Goal: Communication & Community: Participate in discussion

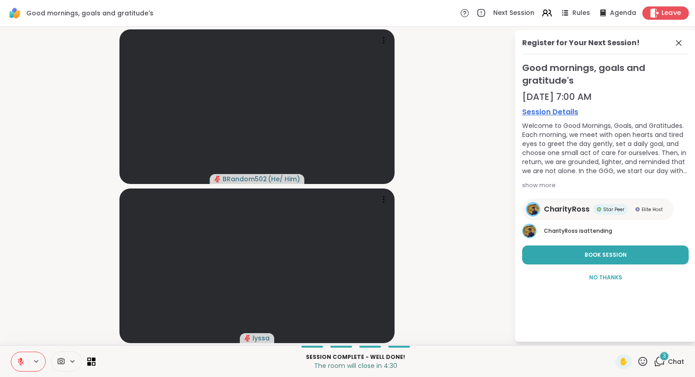
click at [667, 14] on span "Leave" at bounding box center [671, 13] width 20 height 9
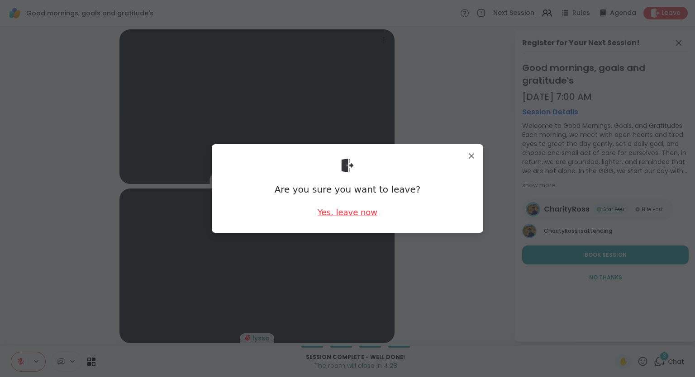
click at [345, 214] on div "Yes, leave now" at bounding box center [347, 212] width 60 height 11
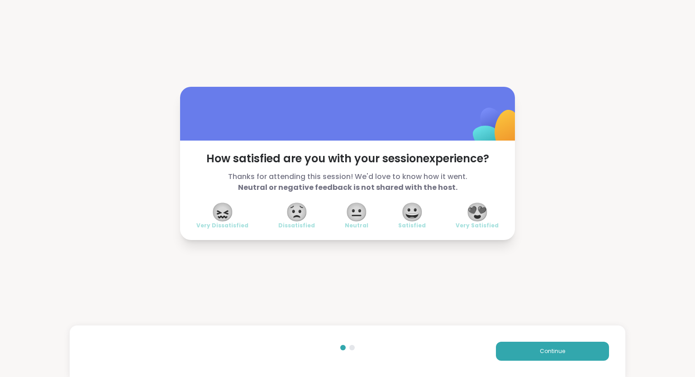
click at [489, 226] on span "Very Satisfied" at bounding box center [476, 225] width 43 height 7
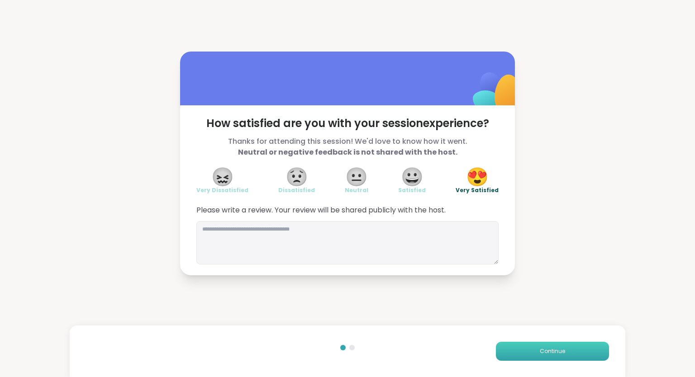
click at [530, 354] on button "Continue" at bounding box center [552, 351] width 113 height 19
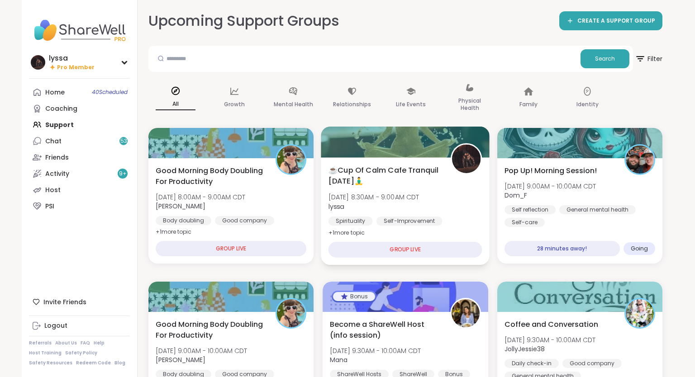
click at [457, 218] on div "Spirituality [MEDICAL_DATA] Inner peace" at bounding box center [405, 228] width 154 height 22
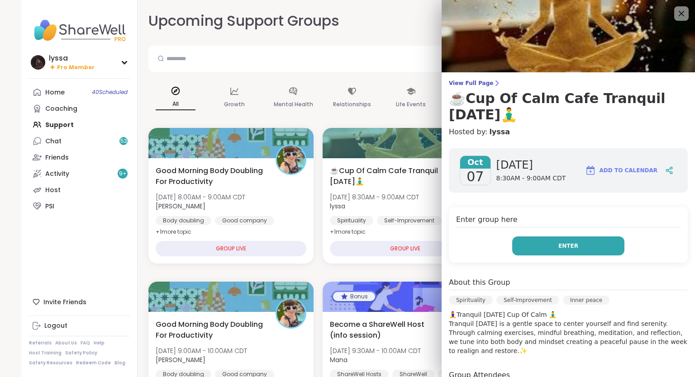
click at [605, 252] on button "Enter" at bounding box center [568, 246] width 112 height 19
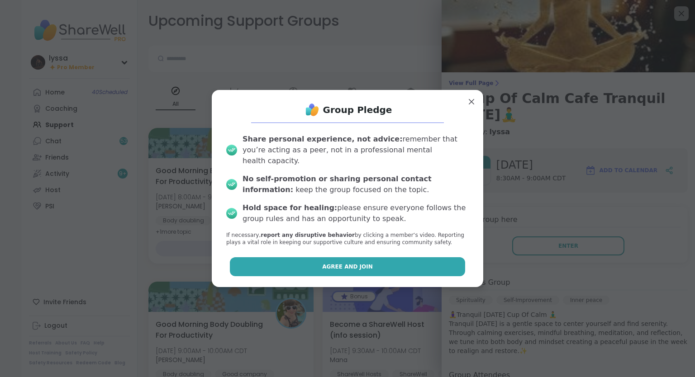
click at [451, 265] on button "Agree and Join" at bounding box center [348, 266] width 236 height 19
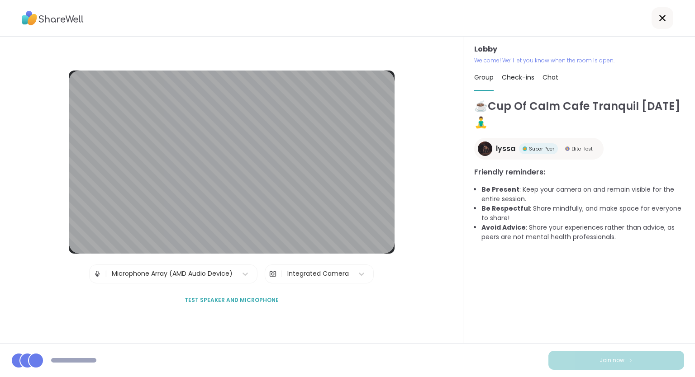
click at [694, 191] on div "Lobby Welcome! We’ll let you know when the room is open. Group Check-ins Chat ☕…" at bounding box center [579, 190] width 232 height 307
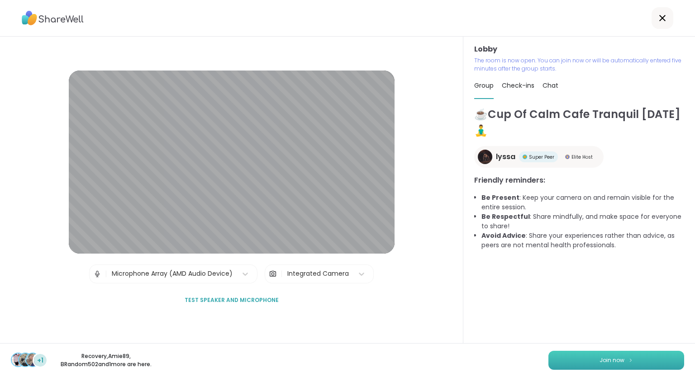
click at [637, 369] on button "Join now" at bounding box center [616, 360] width 136 height 19
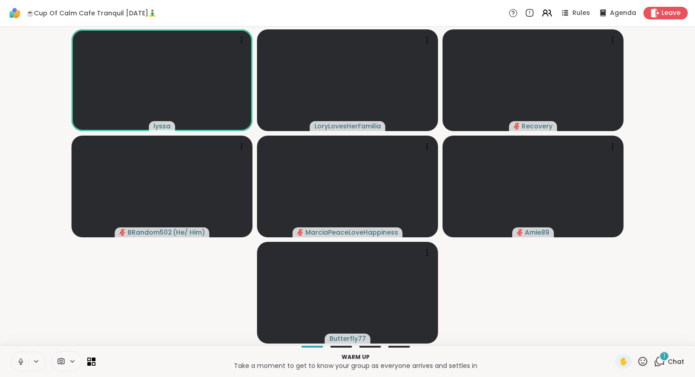
click at [694, 342] on div "lyssa LoryLovesHerFamilia Recovery BRandom502 ( He/ Him ) MarciaPeaceLoveHappin…" at bounding box center [347, 186] width 695 height 319
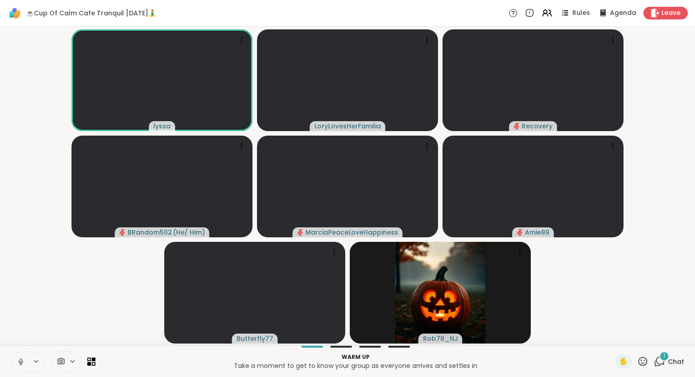
click at [668, 356] on div "1" at bounding box center [664, 356] width 10 height 10
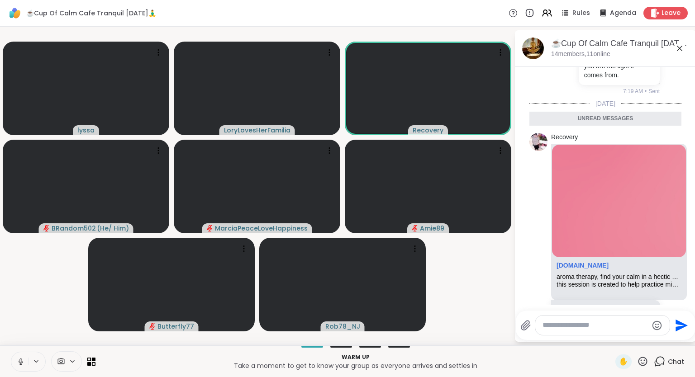
scroll to position [543, 0]
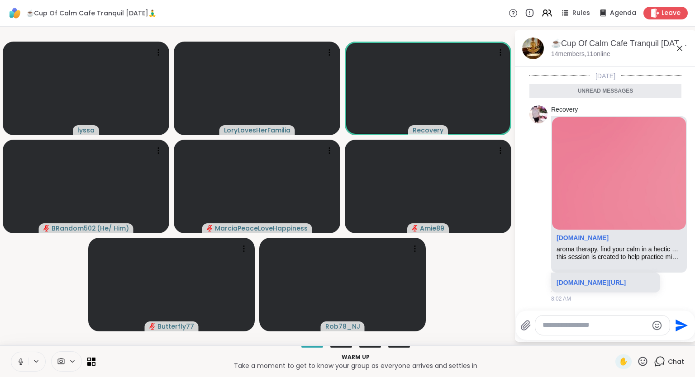
click at [683, 51] on icon at bounding box center [679, 48] width 11 height 11
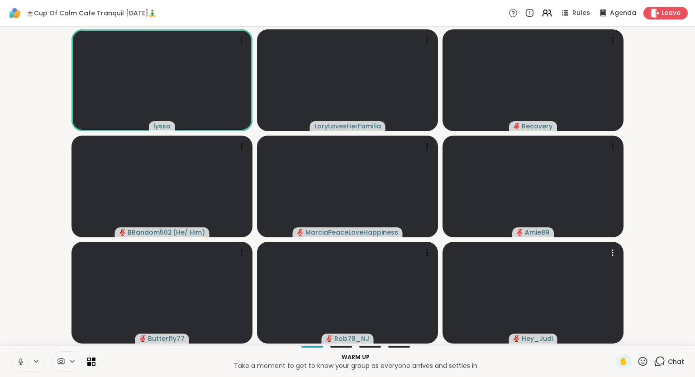
click at [668, 364] on span "Chat" at bounding box center [676, 361] width 16 height 9
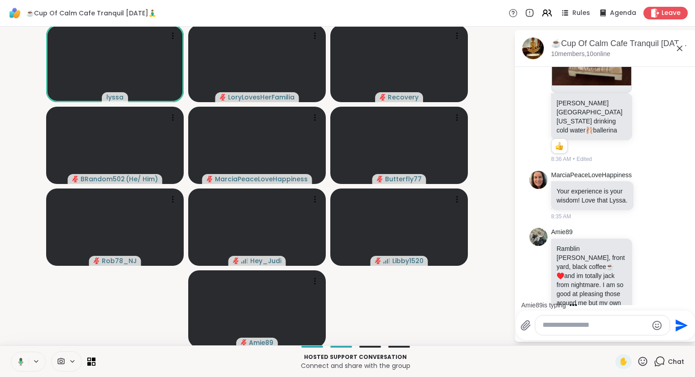
scroll to position [1429, 0]
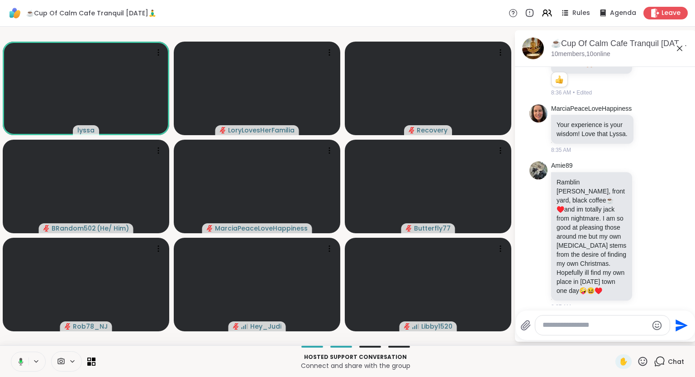
click at [0, 217] on div "[PERSON_NAME] Recovery BRandom502 ( He/ Him ) MarciaPeaceLoveHappiness Butterfl…" at bounding box center [347, 186] width 695 height 319
click at [694, 370] on div "Hosted support conversation Connect and share with the group ✋ Chat" at bounding box center [347, 362] width 695 height 32
click at [23, 365] on icon at bounding box center [21, 362] width 8 height 8
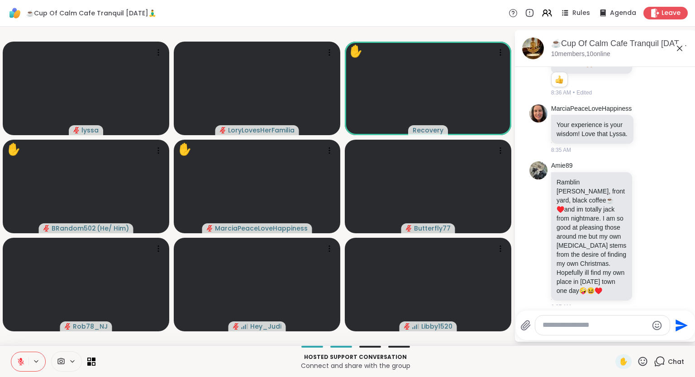
click at [641, 359] on icon at bounding box center [642, 361] width 9 height 9
click at [614, 338] on span "❤️" at bounding box center [615, 337] width 9 height 11
click at [644, 364] on icon at bounding box center [642, 361] width 9 height 9
click at [615, 336] on span "❤️" at bounding box center [615, 337] width 9 height 11
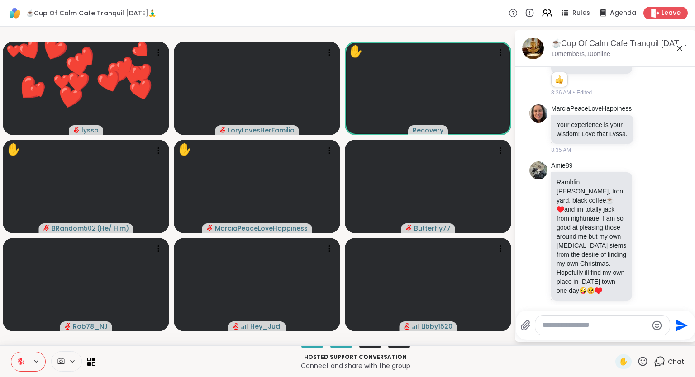
click at [643, 367] on icon at bounding box center [642, 361] width 11 height 11
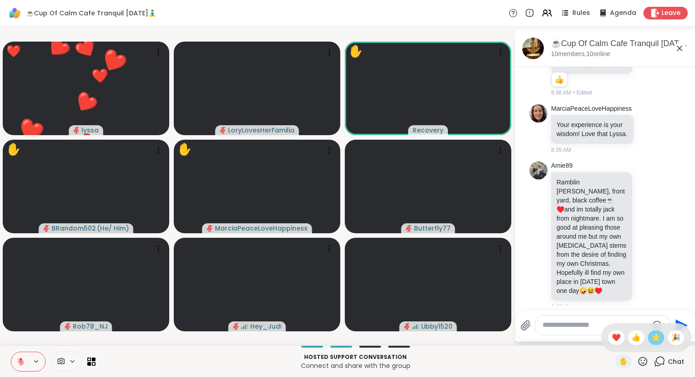
click at [653, 342] on span "🌟" at bounding box center [655, 337] width 9 height 11
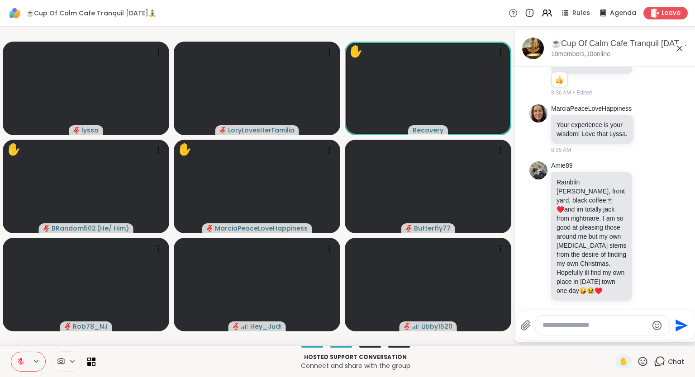
click at [645, 364] on icon at bounding box center [642, 361] width 11 height 11
click at [657, 341] on span "🌟" at bounding box center [655, 337] width 9 height 11
click at [638, 363] on icon at bounding box center [642, 361] width 11 height 11
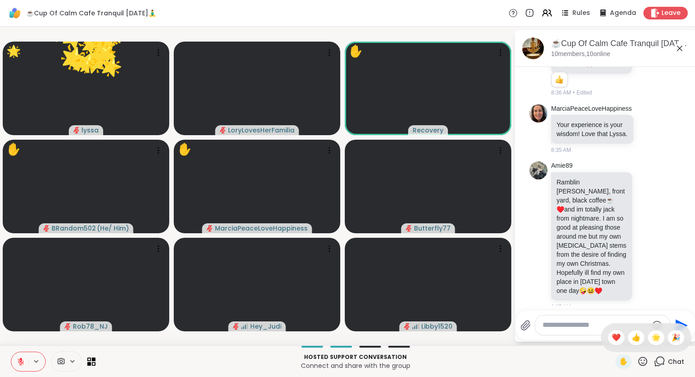
click at [671, 341] on span "🎉" at bounding box center [675, 337] width 9 height 11
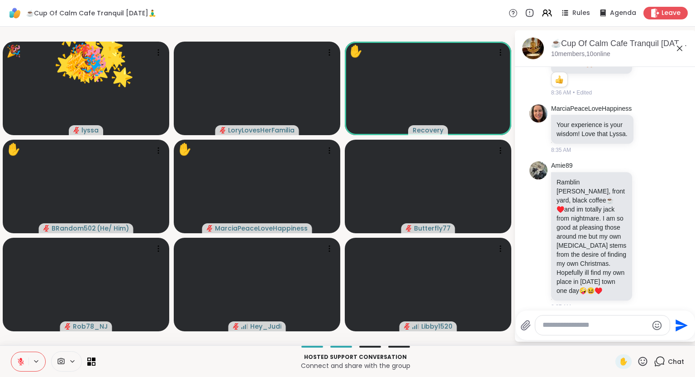
click at [640, 368] on div "✋" at bounding box center [631, 362] width 33 height 14
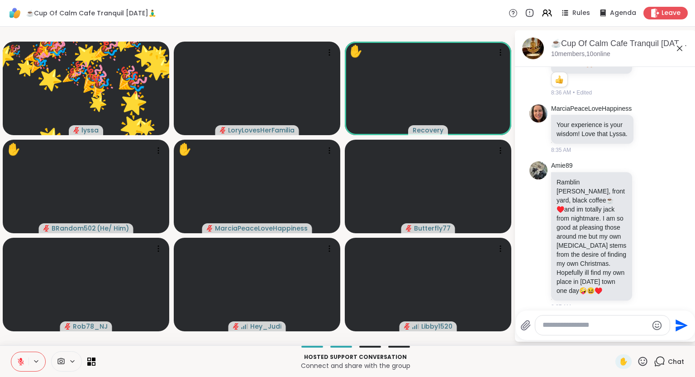
click at [643, 366] on icon at bounding box center [642, 361] width 9 height 9
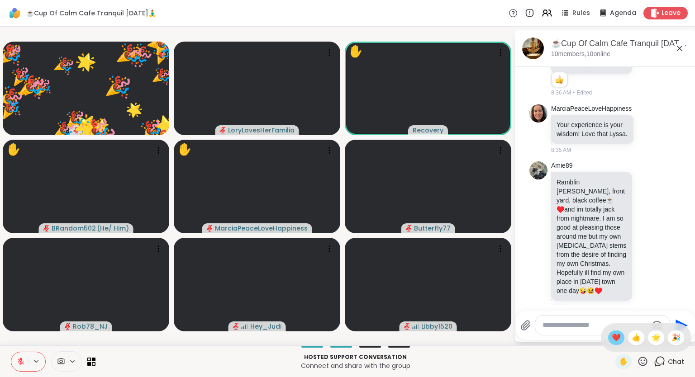
click at [611, 339] on span "❤️" at bounding box center [615, 337] width 9 height 11
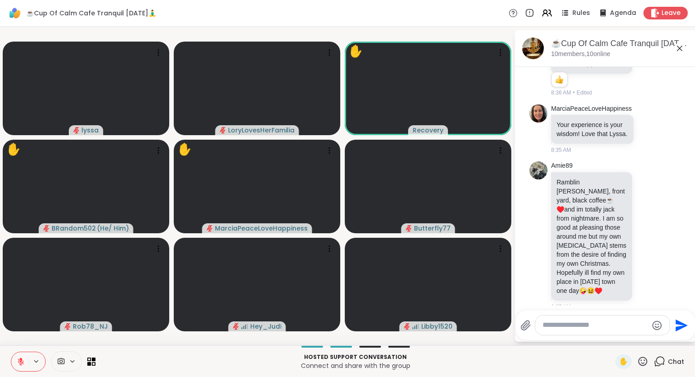
scroll to position [1442, 0]
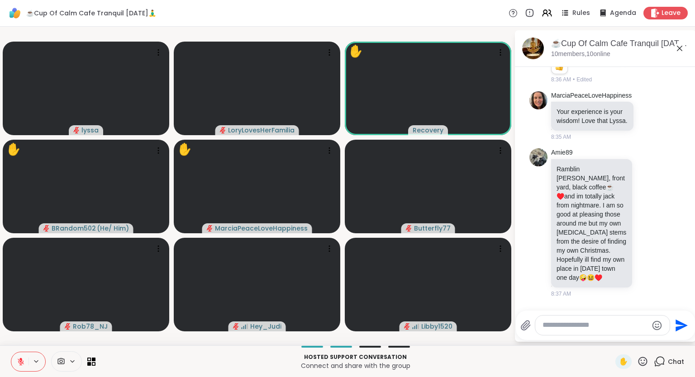
click at [566, 344] on li "1" at bounding box center [558, 350] width 15 height 13
click at [655, 305] on div "Amie89 Phone needs to do an update 🙄 😒 😑 😤 😩 BRandom502 😔 1 1 8:44 AM • Edited" at bounding box center [606, 336] width 111 height 63
click at [645, 332] on icon at bounding box center [648, 336] width 8 height 9
click at [597, 317] on span "Select Reaction: Sad" at bounding box center [596, 321] width 8 height 9
click at [642, 361] on icon at bounding box center [642, 361] width 9 height 9
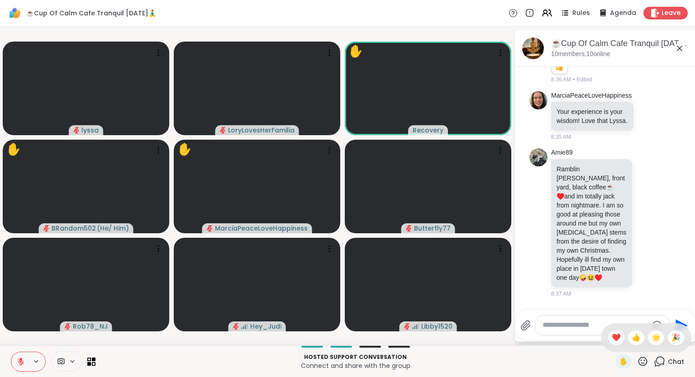
click at [654, 339] on span "🌟" at bounding box center [655, 337] width 9 height 11
click at [642, 365] on icon at bounding box center [642, 361] width 11 height 11
click at [675, 340] on span "🎉" at bounding box center [675, 337] width 9 height 11
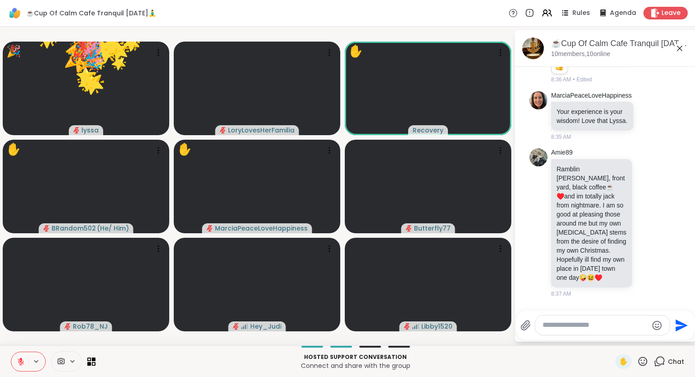
click at [644, 364] on icon at bounding box center [642, 361] width 9 height 9
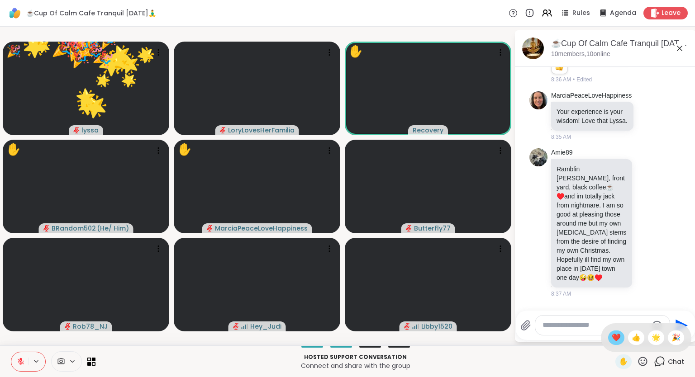
click at [608, 340] on div "❤️" at bounding box center [616, 338] width 16 height 14
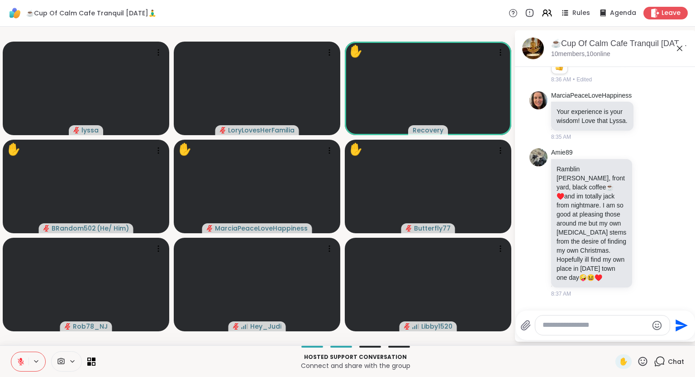
click at [16, 355] on button at bounding box center [19, 361] width 17 height 19
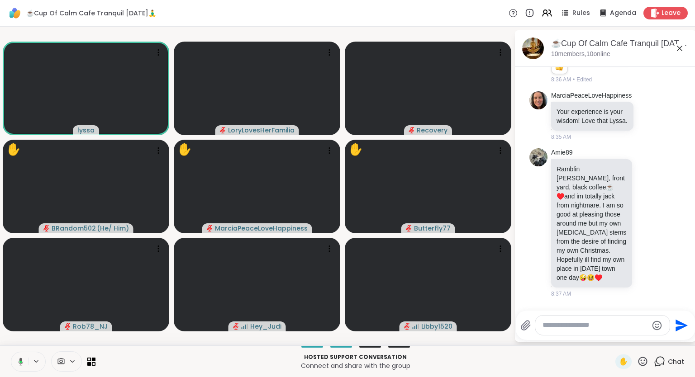
click at [551, 24] on div "☕️Cup Of Calm Cafe Tranquil [DATE]🧘‍♂️ Rules Agenda Leave" at bounding box center [347, 13] width 695 height 27
click at [548, 16] on icon at bounding box center [546, 12] width 11 height 11
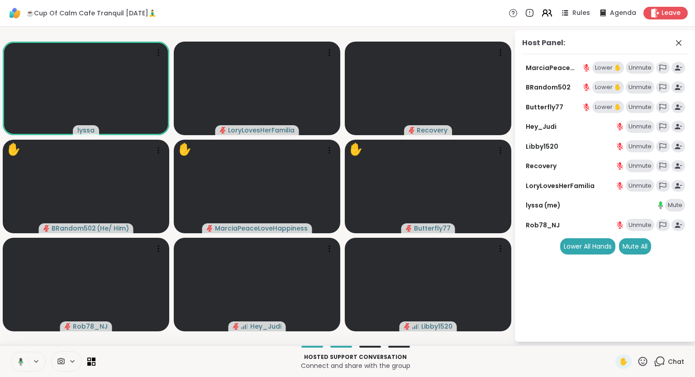
click at [552, 15] on icon at bounding box center [546, 12] width 11 height 11
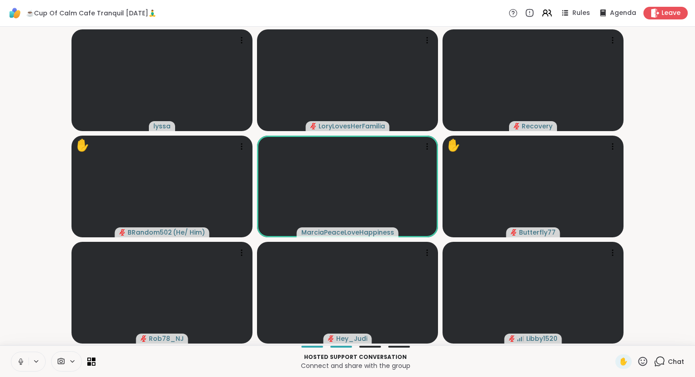
click at [642, 365] on icon at bounding box center [642, 361] width 11 height 11
click at [612, 338] on span "❤️" at bounding box center [615, 337] width 9 height 11
click at [642, 358] on icon at bounding box center [642, 361] width 9 height 9
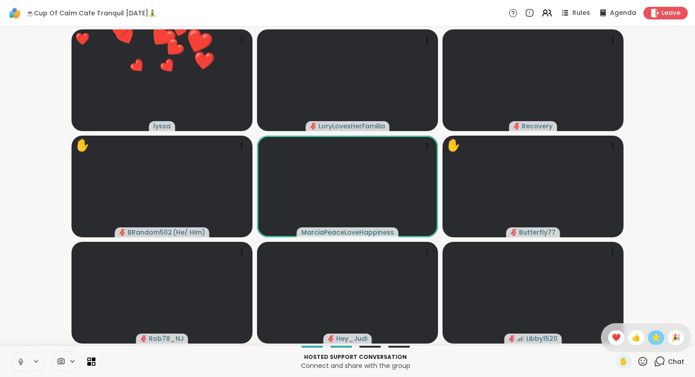
click at [657, 338] on span "🌟" at bounding box center [655, 337] width 9 height 11
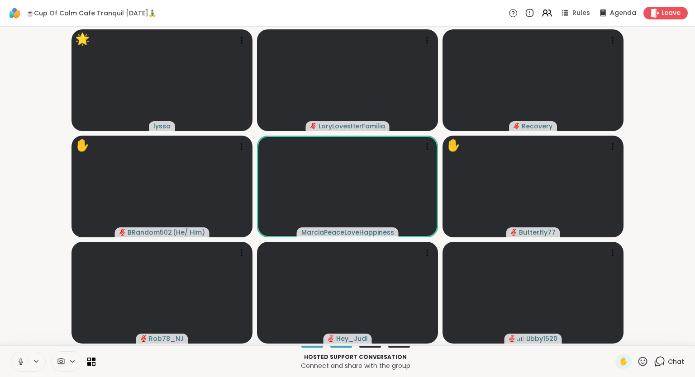
click at [669, 360] on span "Chat" at bounding box center [676, 361] width 16 height 9
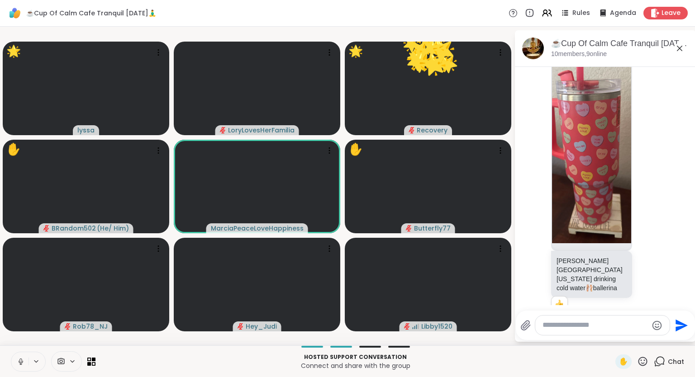
scroll to position [1228, 0]
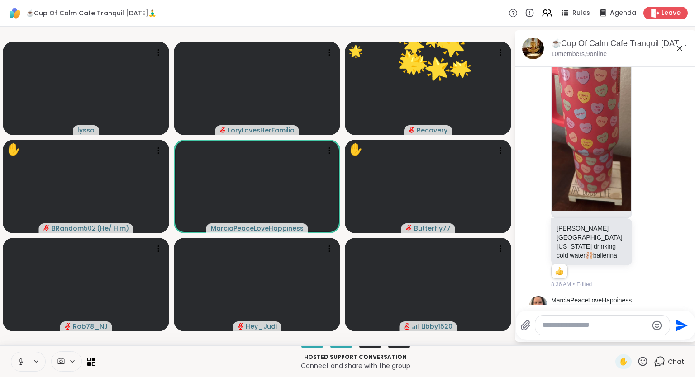
click at [650, 296] on div "MarciaPeaceLoveHappiness Your experience is your wisdom! Love that Lyssa. 8:35 …" at bounding box center [606, 321] width 111 height 50
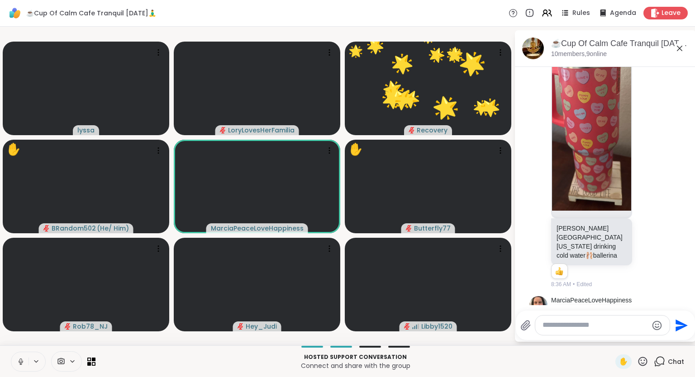
click at [656, 315] on icon at bounding box center [659, 320] width 8 height 11
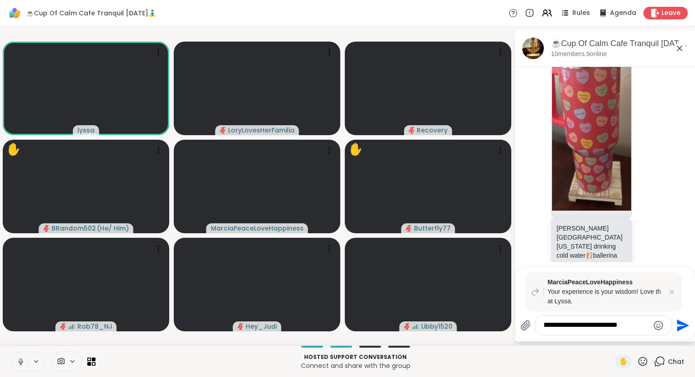
type textarea "**********"
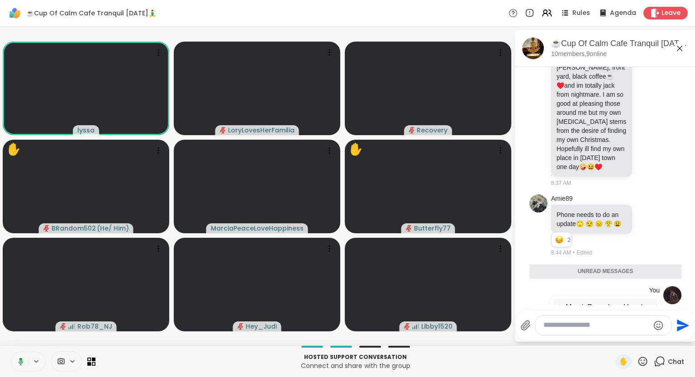
scroll to position [1522, 0]
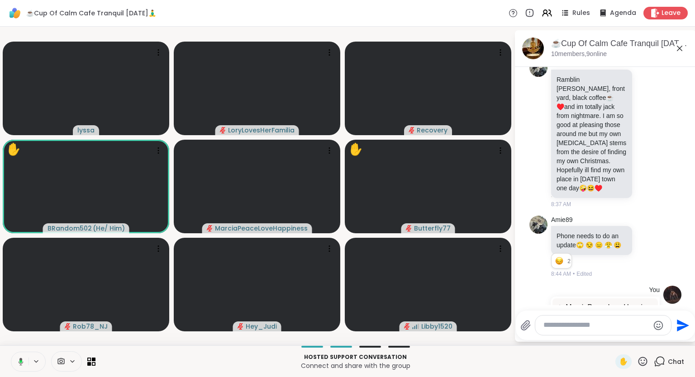
click at [24, 358] on button at bounding box center [19, 361] width 19 height 19
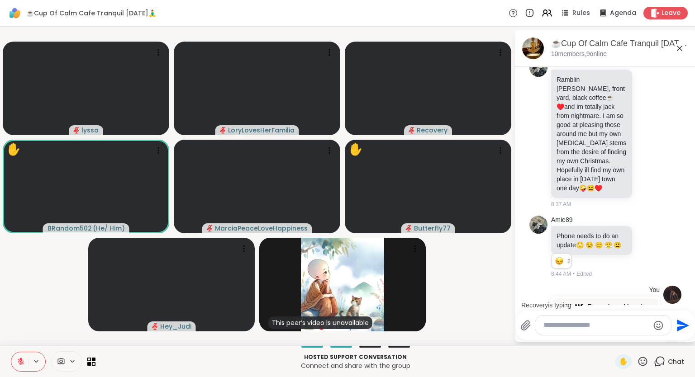
click at [14, 364] on button at bounding box center [19, 361] width 17 height 19
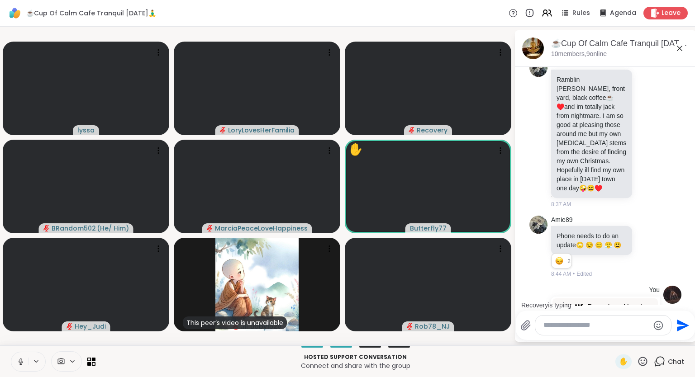
click at [23, 356] on button at bounding box center [19, 361] width 17 height 19
click at [641, 364] on icon at bounding box center [642, 361] width 11 height 11
click at [614, 339] on span "❤️" at bounding box center [615, 337] width 9 height 11
click at [643, 361] on icon at bounding box center [642, 361] width 11 height 11
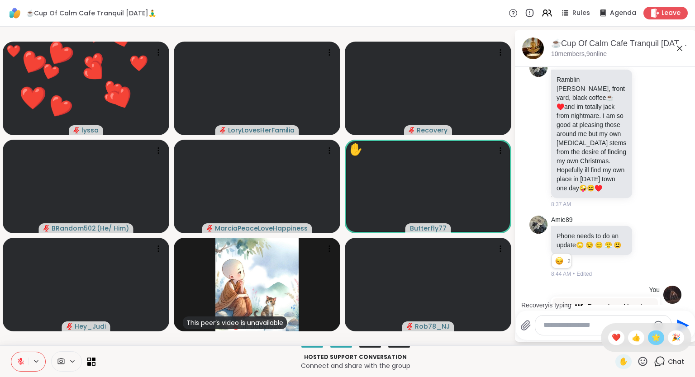
click at [649, 341] on div "🌟" at bounding box center [656, 338] width 16 height 14
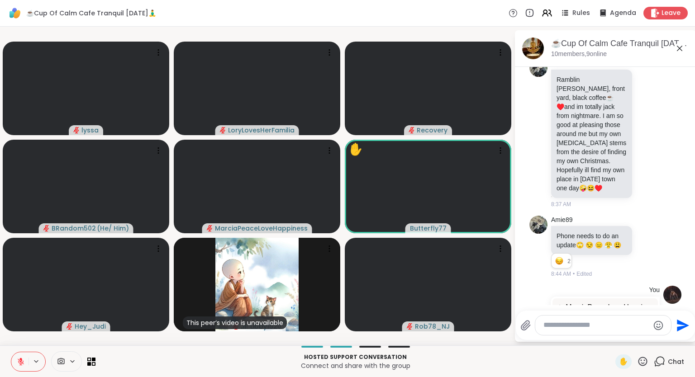
click at [15, 359] on button at bounding box center [19, 361] width 17 height 19
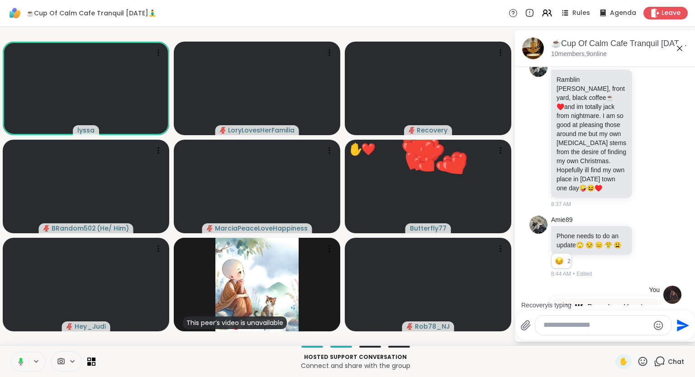
click at [678, 51] on icon at bounding box center [679, 48] width 11 height 11
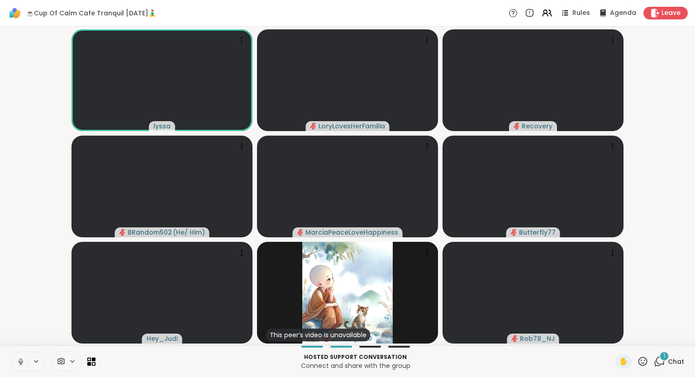
click at [17, 363] on icon at bounding box center [21, 362] width 8 height 8
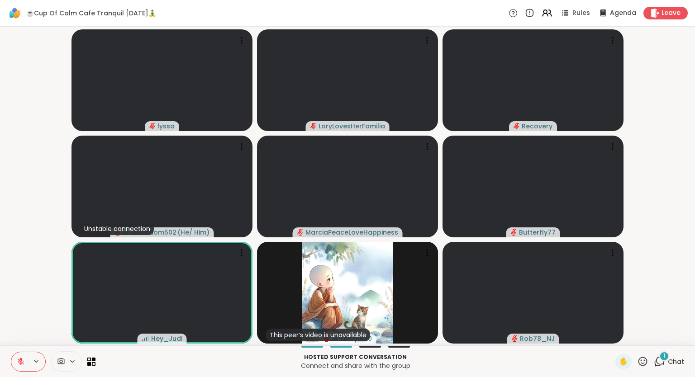
click at [646, 361] on icon at bounding box center [642, 361] width 11 height 11
click at [615, 337] on span "❤️" at bounding box center [615, 337] width 9 height 11
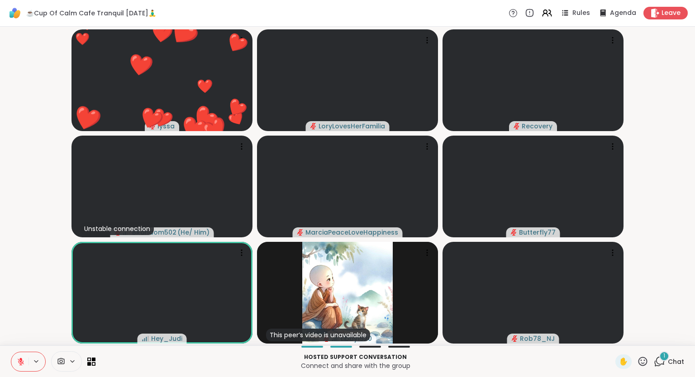
click at [16, 359] on button at bounding box center [19, 361] width 17 height 19
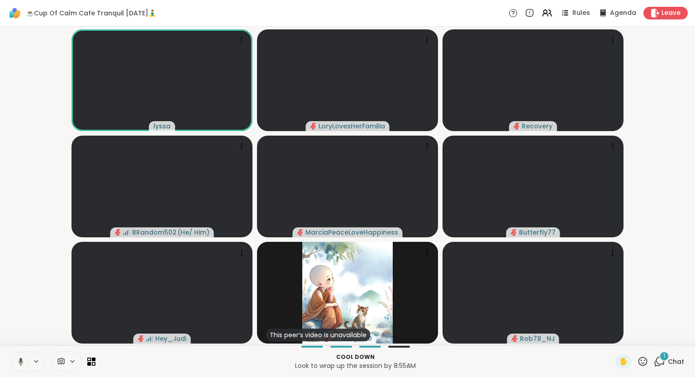
click at [641, 368] on div "✋" at bounding box center [631, 362] width 33 height 14
click at [643, 359] on icon at bounding box center [642, 361] width 11 height 11
click at [611, 339] on span "❤️" at bounding box center [615, 337] width 9 height 11
click at [639, 364] on icon at bounding box center [642, 361] width 11 height 11
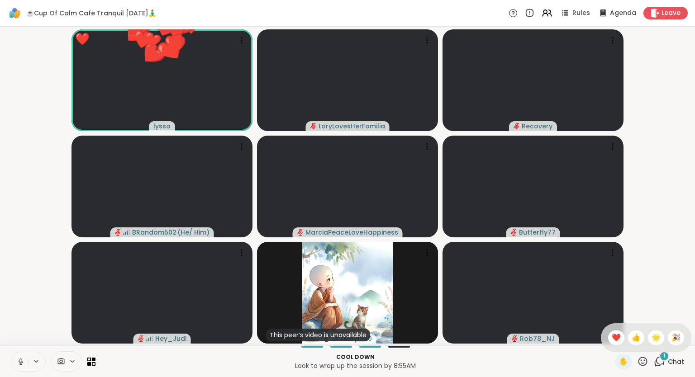
click at [651, 341] on span "🌟" at bounding box center [655, 337] width 9 height 11
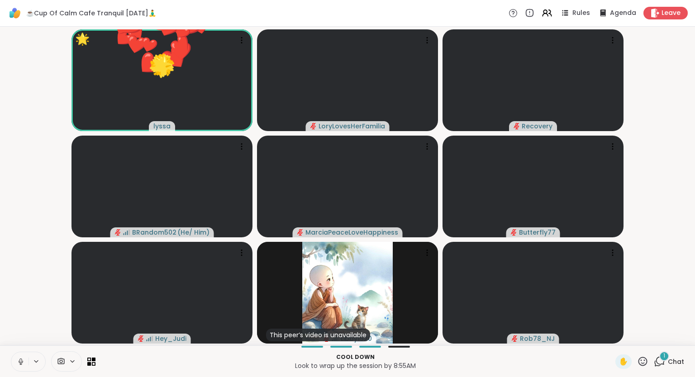
click at [646, 362] on icon at bounding box center [642, 361] width 11 height 11
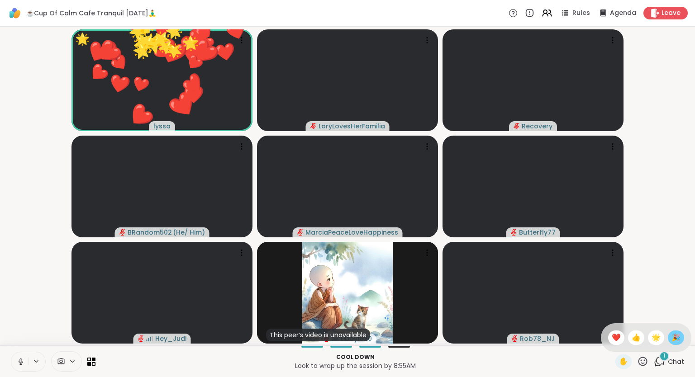
click at [676, 340] on span "🎉" at bounding box center [675, 337] width 9 height 11
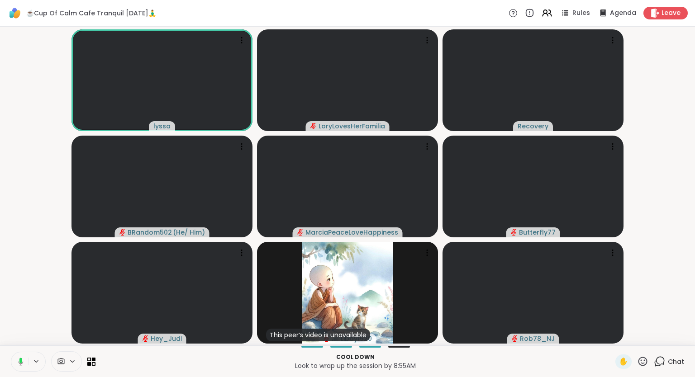
click at [19, 370] on button at bounding box center [19, 361] width 19 height 19
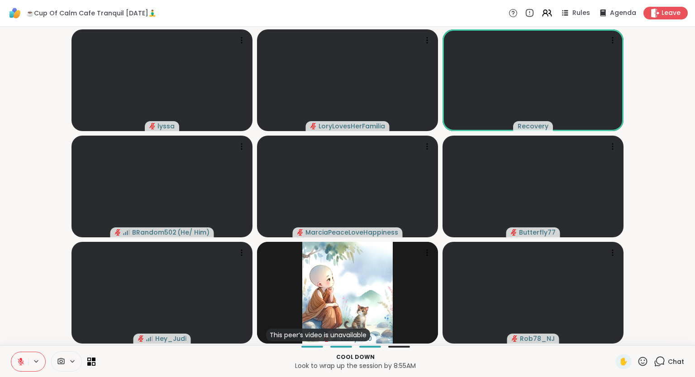
click at [645, 365] on icon at bounding box center [642, 361] width 9 height 9
click at [620, 341] on div "❤️" at bounding box center [616, 338] width 16 height 14
click at [19, 363] on icon at bounding box center [21, 362] width 8 height 8
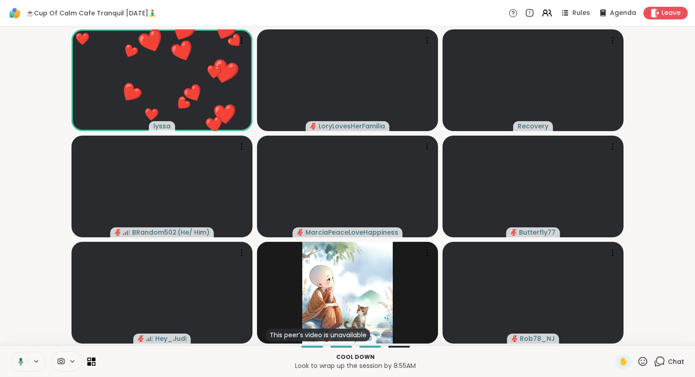
click at [641, 366] on icon at bounding box center [642, 361] width 11 height 11
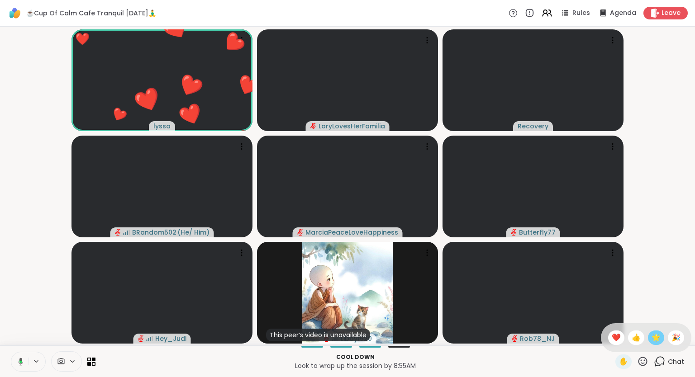
click at [657, 338] on span "🌟" at bounding box center [655, 337] width 9 height 11
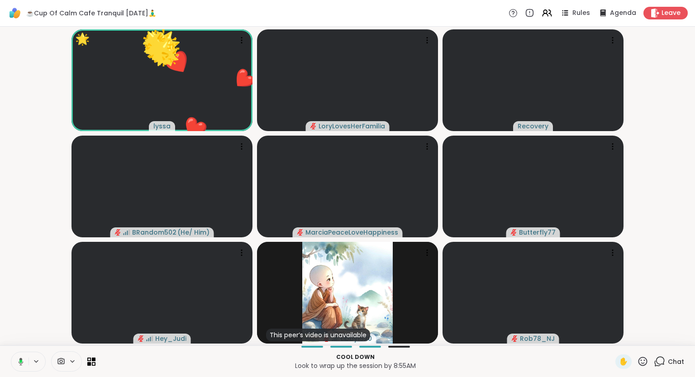
click at [643, 365] on icon at bounding box center [642, 361] width 9 height 9
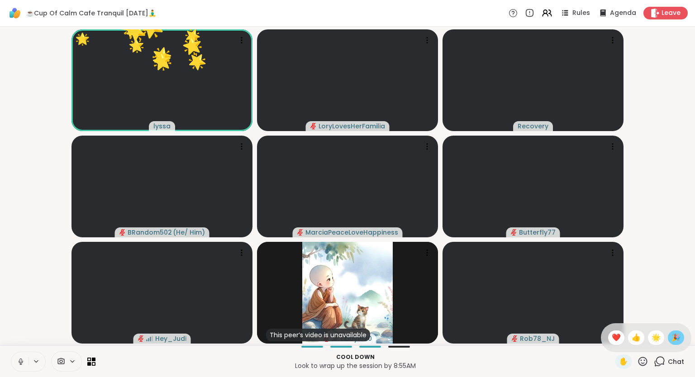
click at [675, 341] on span "🎉" at bounding box center [675, 337] width 9 height 11
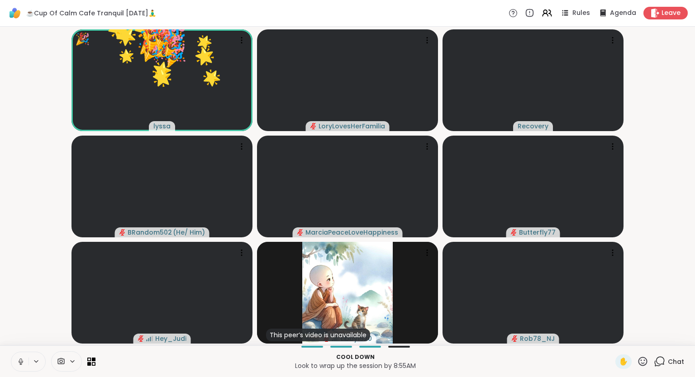
click at [645, 365] on icon at bounding box center [642, 361] width 9 height 9
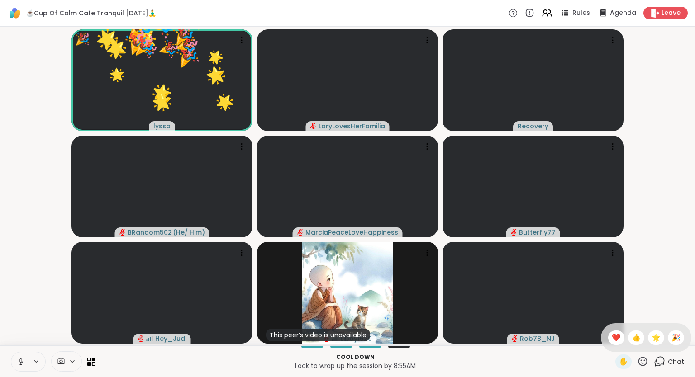
click at [619, 344] on div "✋ ❤️ 👍 🌟 🎉" at bounding box center [646, 337] width 90 height 29
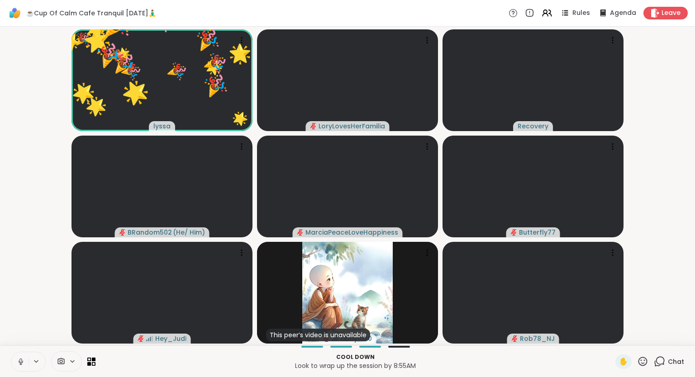
click at [643, 363] on icon at bounding box center [642, 361] width 11 height 11
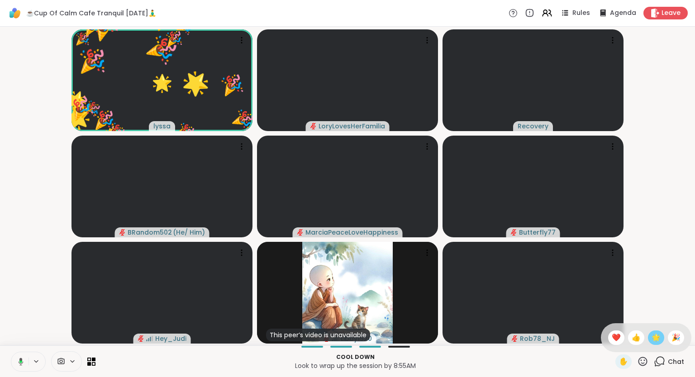
click at [653, 343] on span "🌟" at bounding box center [655, 337] width 9 height 11
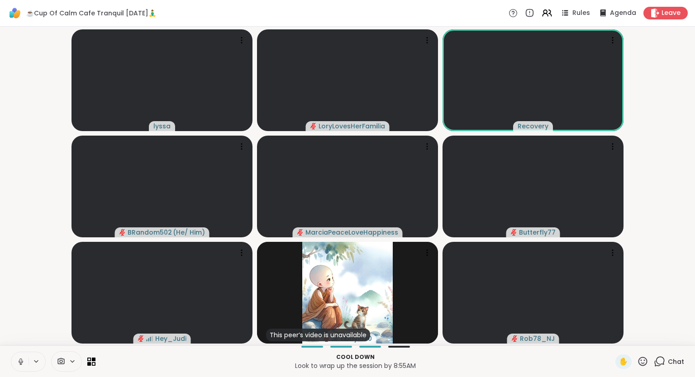
click at [676, 365] on span "Chat" at bounding box center [676, 361] width 16 height 9
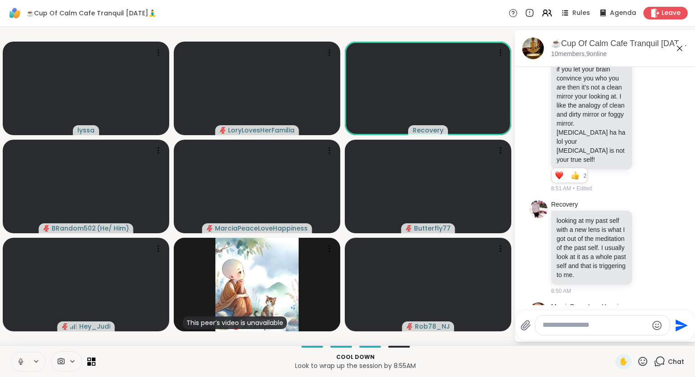
scroll to position [1849, 0]
click at [654, 303] on div "MarciaPeaceLoveHappiness Nothing that happened in the past is wasted. From the …" at bounding box center [606, 332] width 111 height 59
click at [645, 328] on icon at bounding box center [649, 332] width 8 height 9
click at [577, 314] on div "Select Reaction: Heart" at bounding box center [577, 318] width 8 height 8
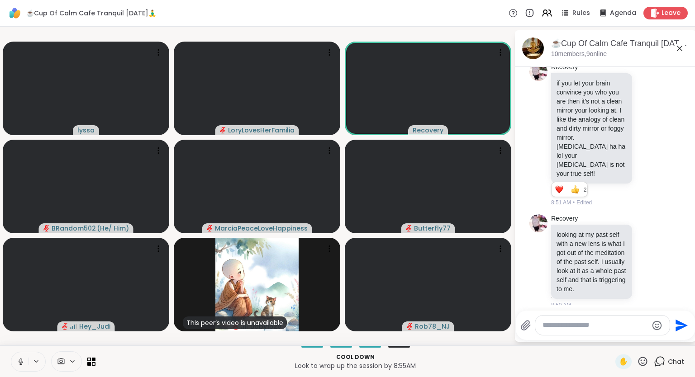
scroll to position [1834, 0]
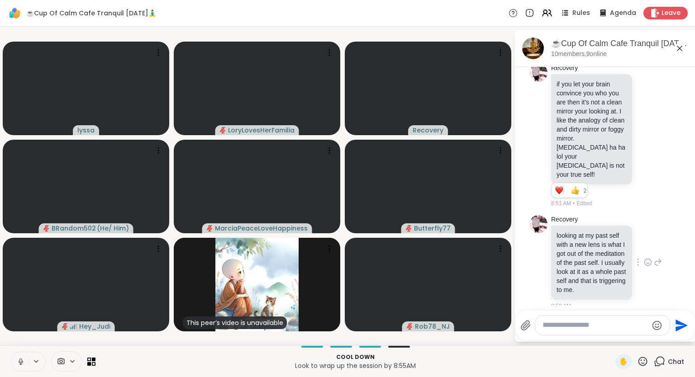
click at [659, 215] on div "Recovery looking at my past self with a new lens is what I got out of the medit…" at bounding box center [606, 262] width 111 height 95
click at [647, 258] on icon at bounding box center [648, 262] width 8 height 9
click at [577, 244] on div "Select Reaction: Heart" at bounding box center [576, 248] width 8 height 8
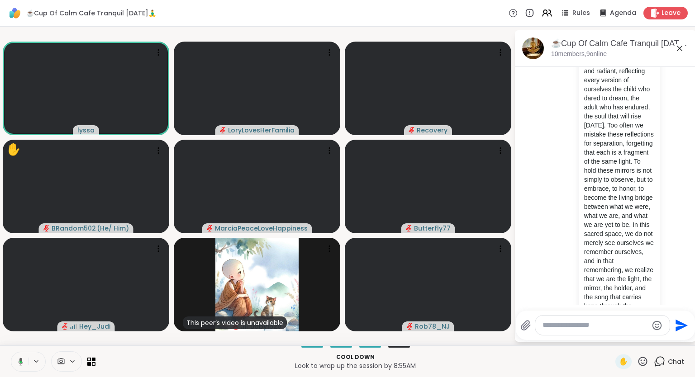
scroll to position [2236, 0]
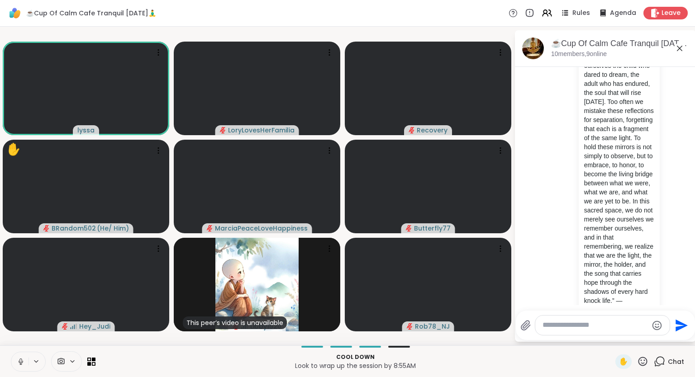
click at [9, 360] on div "Cool down Look to wrap up the session by 8:55AM ✋ Chat" at bounding box center [347, 362] width 695 height 32
click at [19, 368] on button at bounding box center [19, 361] width 17 height 19
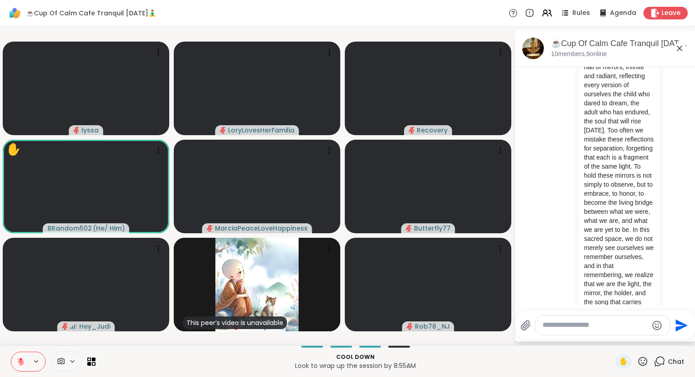
scroll to position [2207, 0]
click at [641, 361] on icon at bounding box center [642, 361] width 11 height 11
click at [611, 335] on span "❤️" at bounding box center [615, 337] width 9 height 11
click at [643, 363] on icon at bounding box center [642, 361] width 11 height 11
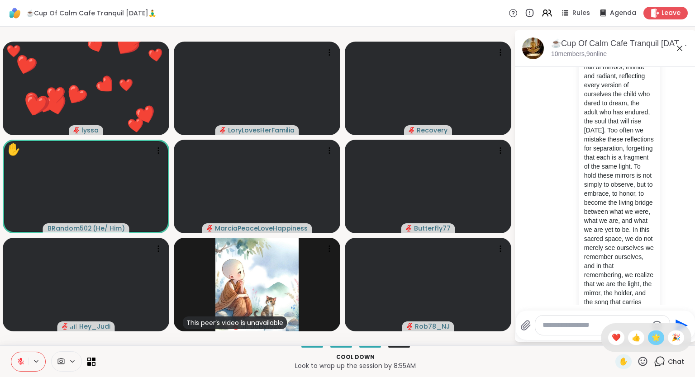
click at [649, 335] on div "🌟" at bounding box center [656, 338] width 16 height 14
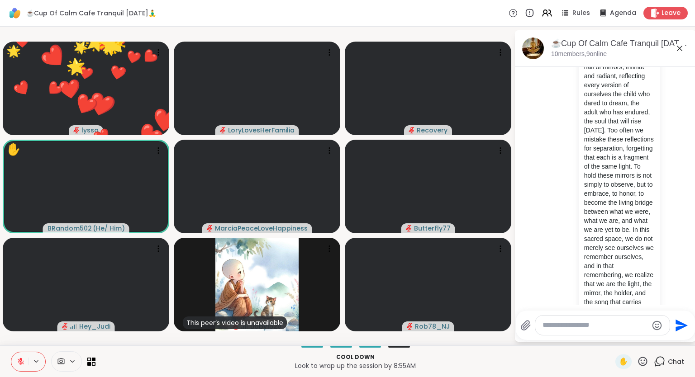
click at [642, 359] on icon at bounding box center [642, 361] width 11 height 11
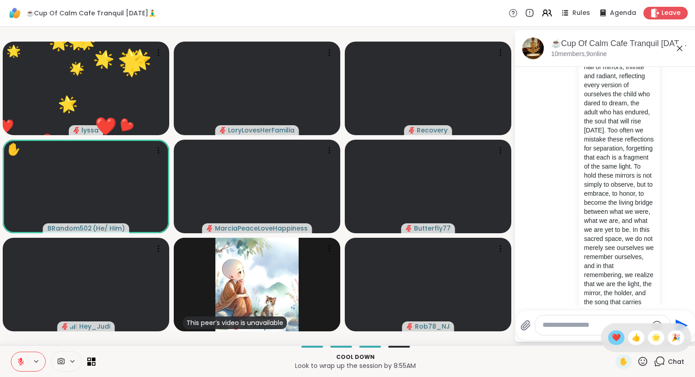
click at [611, 332] on div "❤️" at bounding box center [616, 338] width 16 height 14
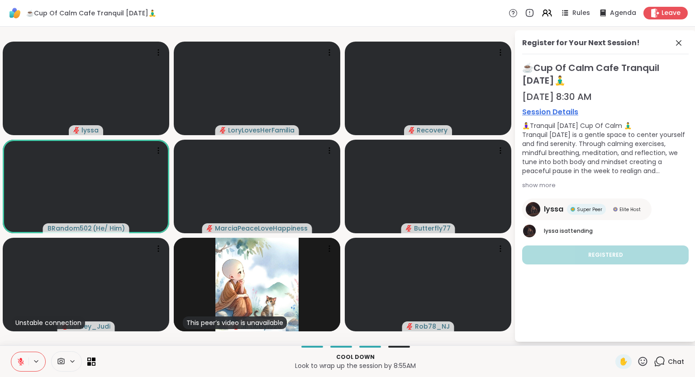
click at [639, 363] on icon at bounding box center [642, 361] width 11 height 11
click at [611, 338] on span "❤️" at bounding box center [615, 337] width 9 height 11
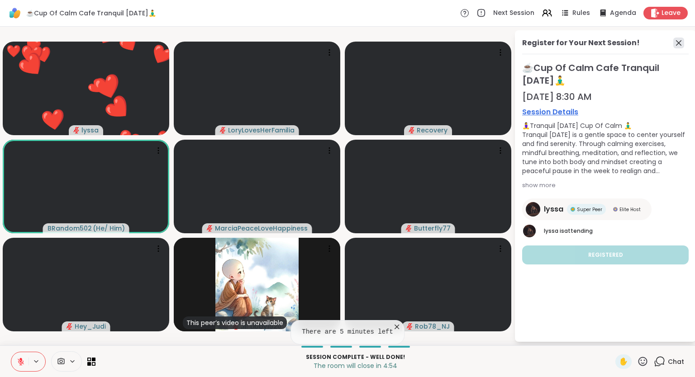
click at [677, 42] on icon at bounding box center [678, 43] width 11 height 11
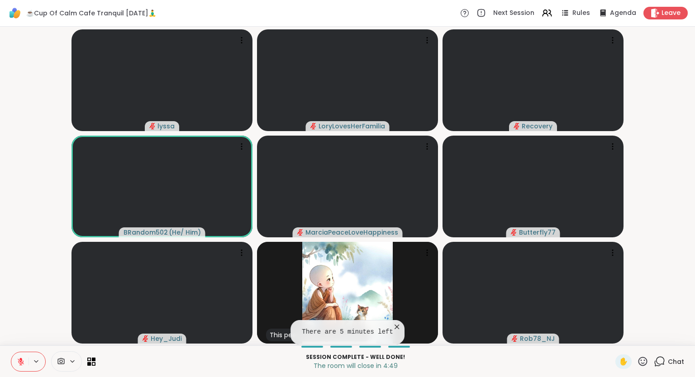
click at [23, 363] on icon at bounding box center [21, 362] width 8 height 8
click at [669, 366] on span "Chat" at bounding box center [676, 361] width 16 height 9
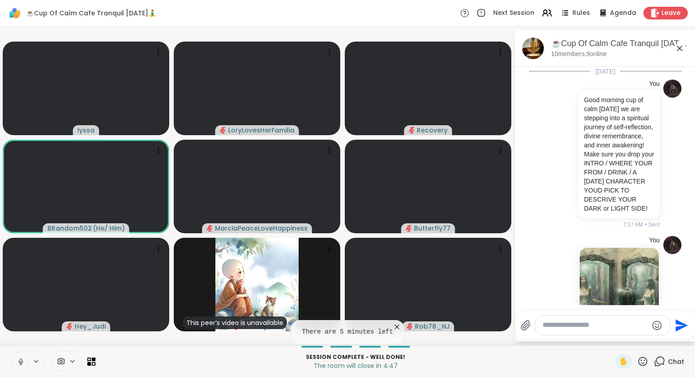
scroll to position [2226, 0]
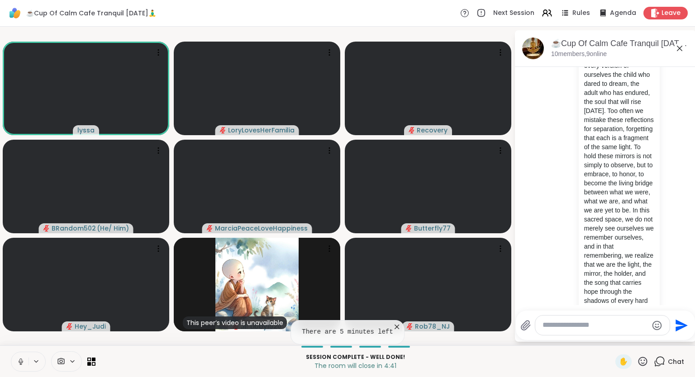
click at [679, 51] on icon at bounding box center [679, 48] width 11 height 11
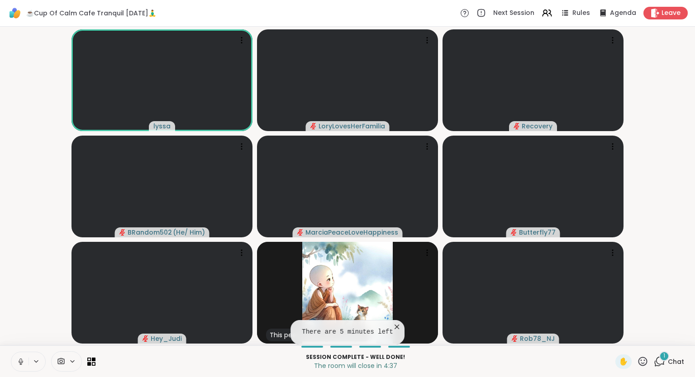
click at [669, 364] on span "Chat" at bounding box center [676, 361] width 16 height 9
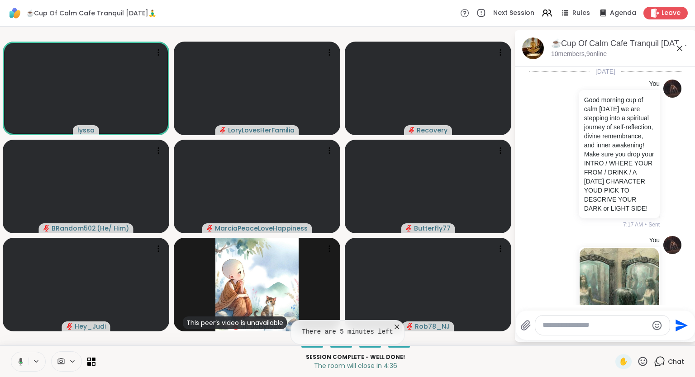
scroll to position [2323, 0]
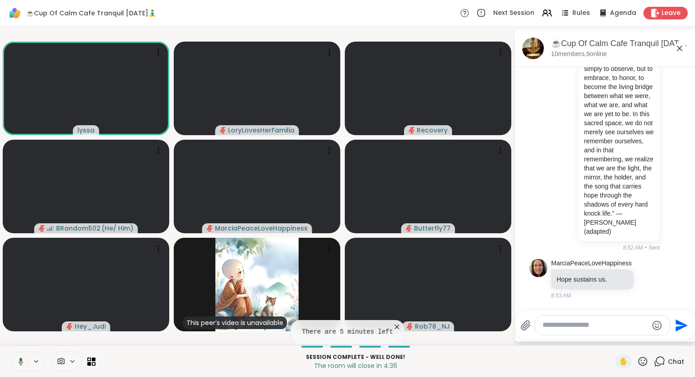
click at [634, 323] on textarea "Type your message" at bounding box center [594, 325] width 105 height 9
click at [603, 330] on textarea "Type your message" at bounding box center [594, 325] width 105 height 9
click at [567, 327] on textarea "Type your message" at bounding box center [594, 325] width 105 height 9
click at [556, 327] on textarea "Type your message" at bounding box center [594, 325] width 105 height 9
paste textarea "**********"
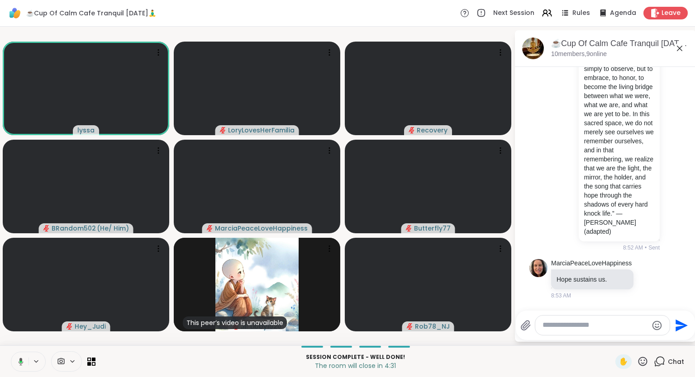
type textarea "**********"
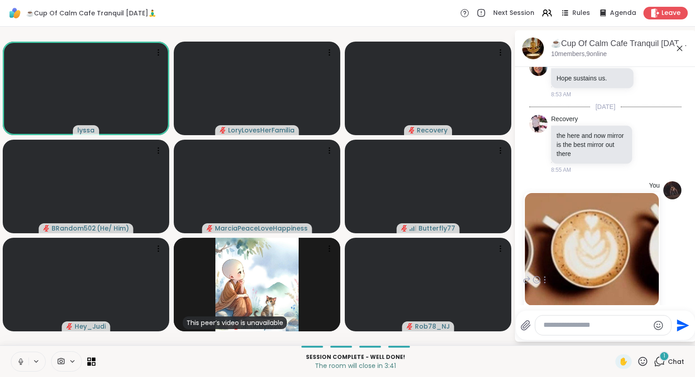
scroll to position [2591, 0]
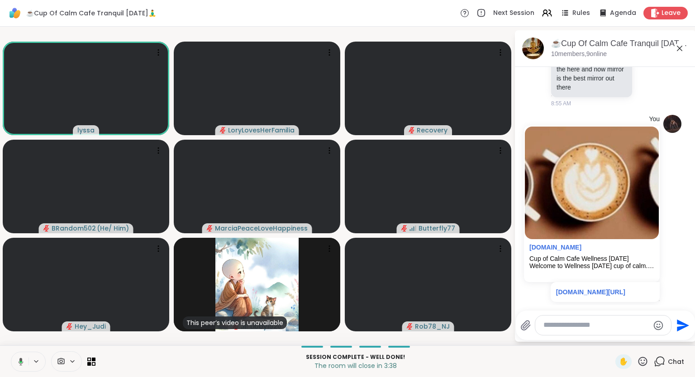
click at [645, 346] on icon at bounding box center [647, 349] width 7 height 7
click at [580, 330] on div "Select Reaction: Heart" at bounding box center [576, 334] width 8 height 8
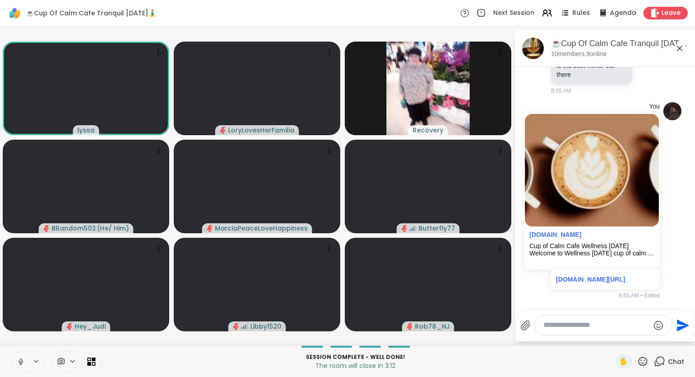
click at [680, 50] on icon at bounding box center [679, 48] width 11 height 11
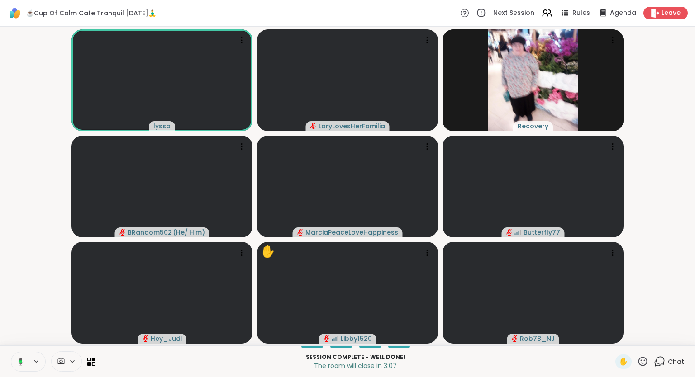
click at [21, 361] on icon at bounding box center [20, 361] width 3 height 3
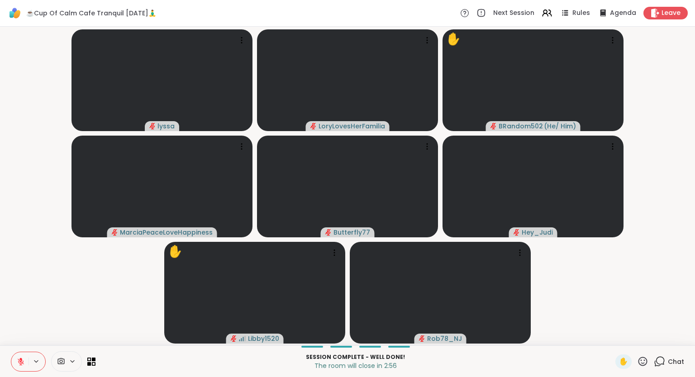
click at [643, 367] on icon at bounding box center [642, 361] width 11 height 11
click at [613, 339] on span "❤️" at bounding box center [615, 337] width 9 height 11
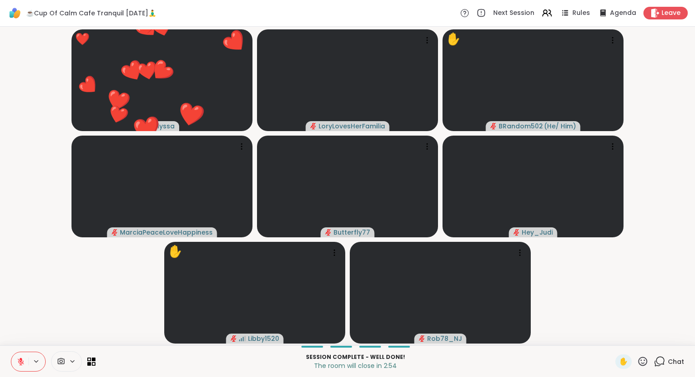
click at [22, 360] on icon at bounding box center [20, 360] width 3 height 4
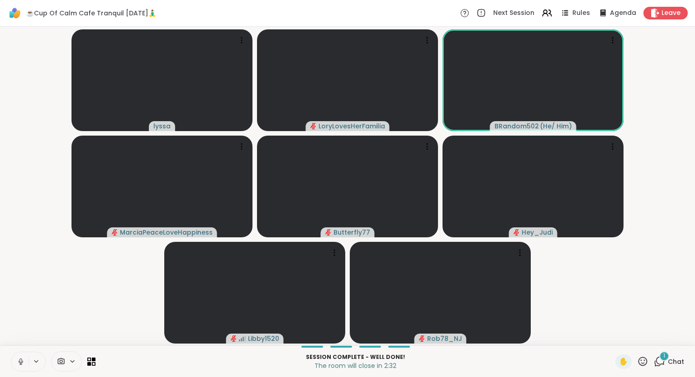
click at [668, 365] on div "1 Chat" at bounding box center [669, 362] width 30 height 14
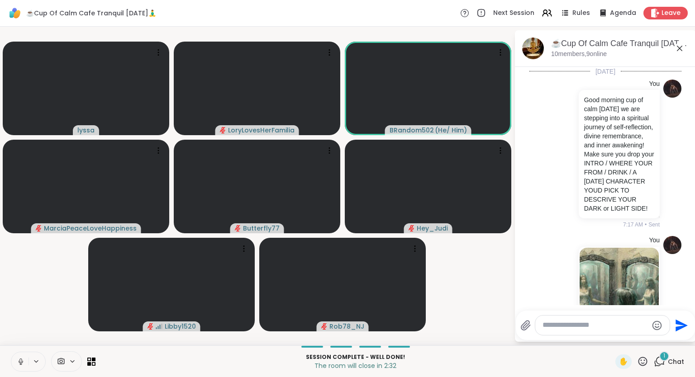
scroll to position [2695, 0]
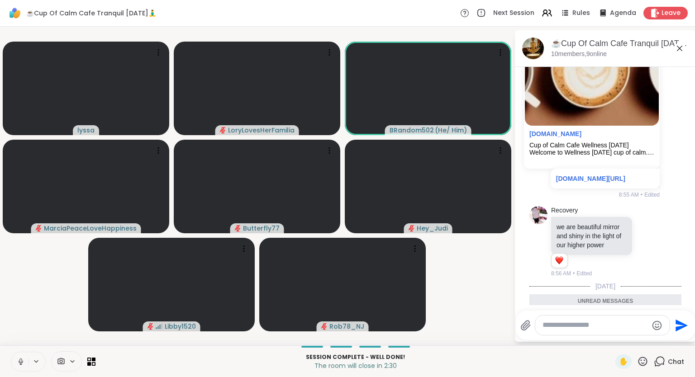
click at [657, 316] on div "Hey_Judi I felt a sense of integration. 1 1 8:57 AM • Edited" at bounding box center [606, 347] width 111 height 63
click at [647, 348] on icon at bounding box center [647, 348] width 3 height 1
click at [580, 323] on button "Select Reaction: Heart" at bounding box center [576, 332] width 18 height 18
click at [630, 298] on div "Butterfly77 is typing" at bounding box center [606, 305] width 177 height 14
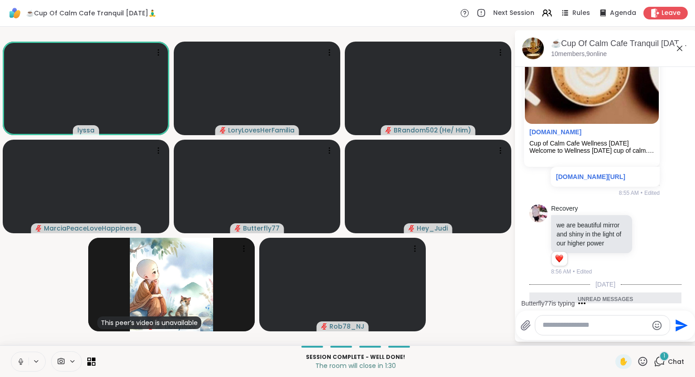
scroll to position [2721, 0]
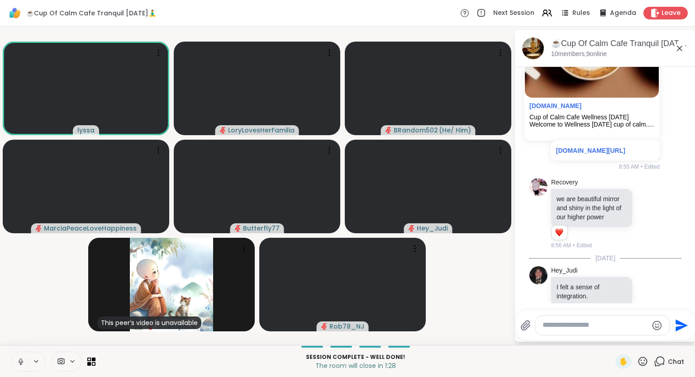
click at [667, 20] on div "☕️Cup Of Calm Cafe Tranquil [DATE]🧘‍♂️ Next Session Rules Agenda Leave" at bounding box center [347, 13] width 695 height 27
click at [663, 19] on div "☕️Cup Of Calm Cafe Tranquil [DATE]🧘‍♂️ Next Session Rules Agenda Leave" at bounding box center [347, 13] width 695 height 27
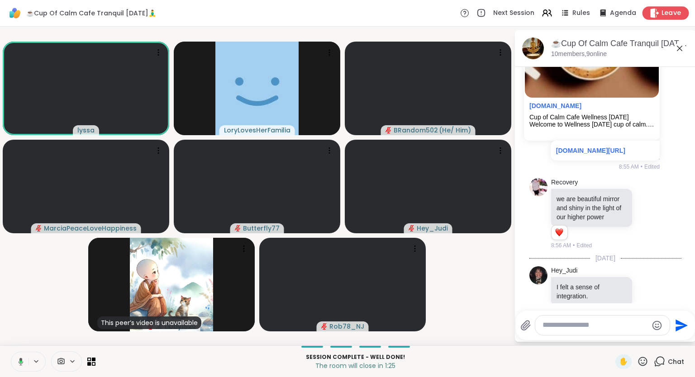
click at [660, 12] on div "Leave" at bounding box center [665, 12] width 47 height 13
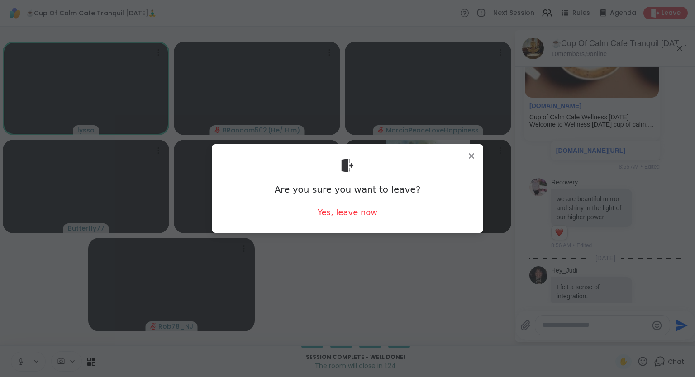
click at [336, 211] on div "Yes, leave now" at bounding box center [347, 212] width 60 height 11
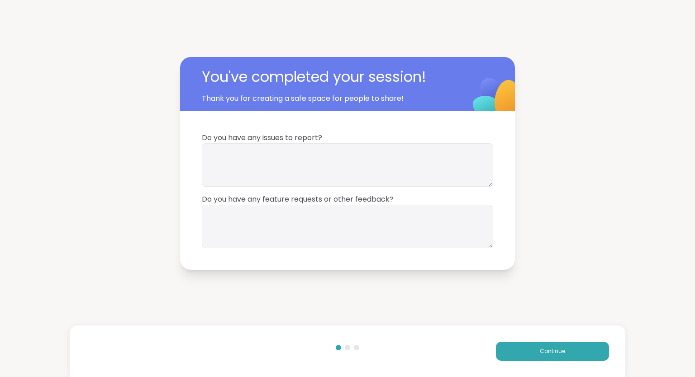
click at [512, 341] on div "Continue" at bounding box center [348, 352] width 556 height 52
click at [512, 348] on button "Continue" at bounding box center [552, 351] width 113 height 19
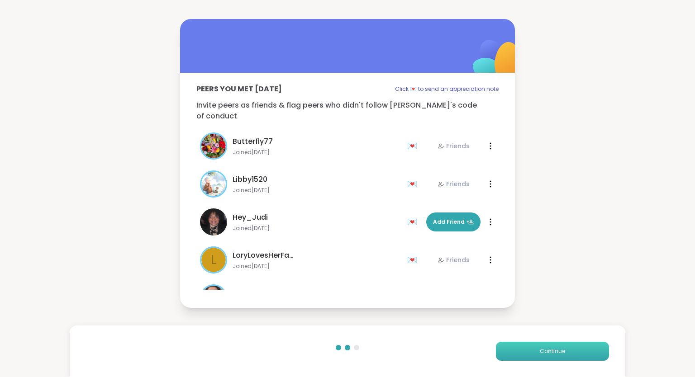
click at [512, 348] on button "Continue" at bounding box center [552, 351] width 113 height 19
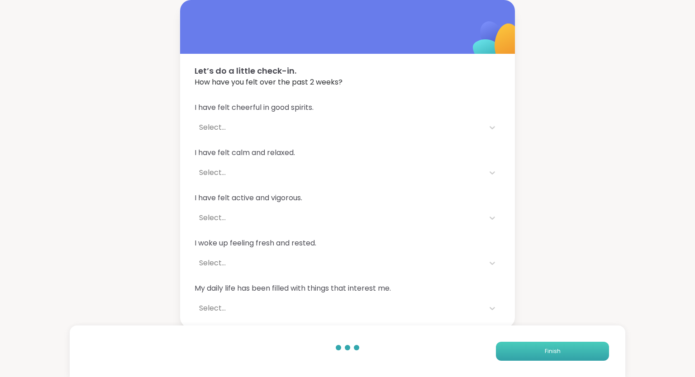
click at [512, 348] on button "Finish" at bounding box center [552, 351] width 113 height 19
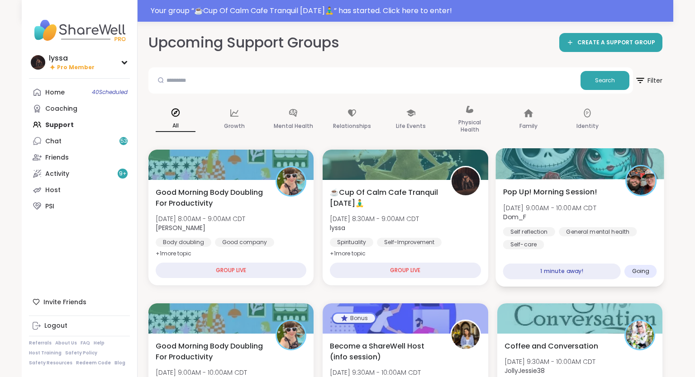
click at [576, 252] on div "Pop Up! Morning Session! [DATE] 9:00AM - 10:00AM CDT Dom_F Self reflection Gene…" at bounding box center [579, 233] width 169 height 108
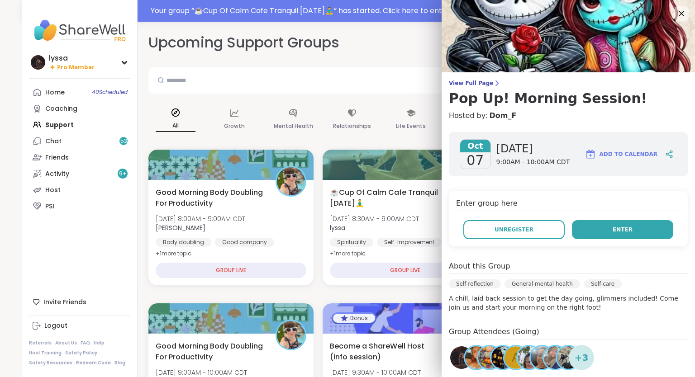
click at [649, 231] on button "Enter" at bounding box center [622, 229] width 101 height 19
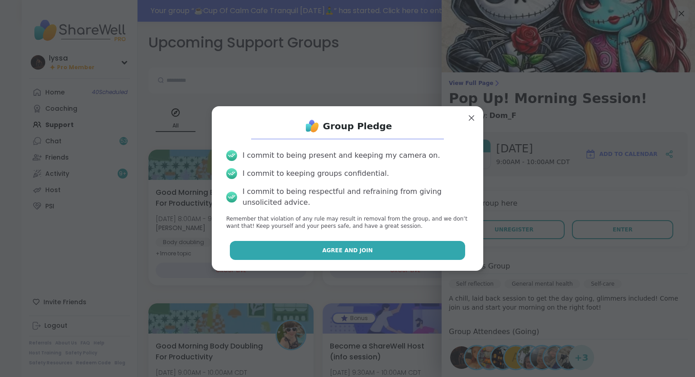
click at [451, 259] on button "Agree and Join" at bounding box center [348, 250] width 236 height 19
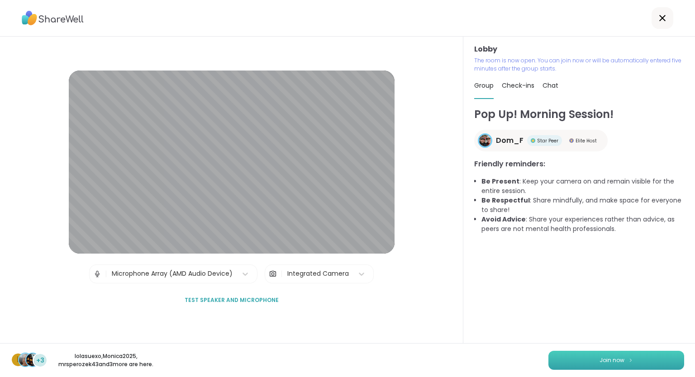
click at [556, 354] on button "Join now" at bounding box center [616, 360] width 136 height 19
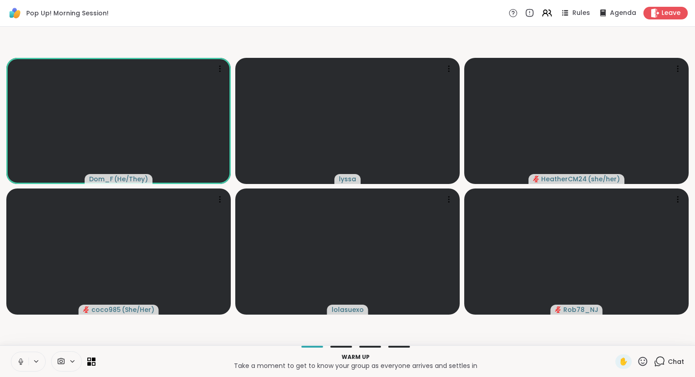
click at [21, 359] on icon at bounding box center [21, 362] width 8 height 8
click at [14, 360] on button at bounding box center [19, 361] width 17 height 19
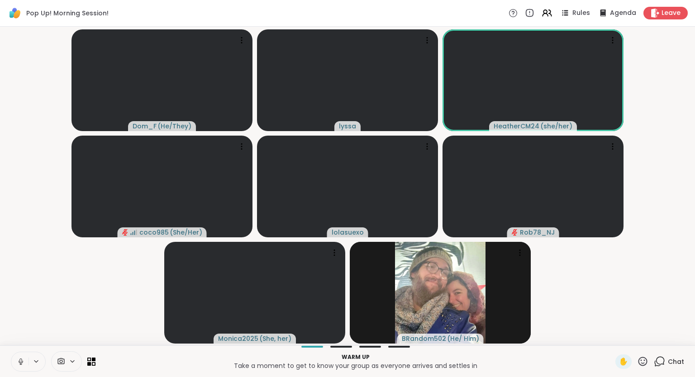
click at [17, 358] on icon at bounding box center [21, 362] width 8 height 8
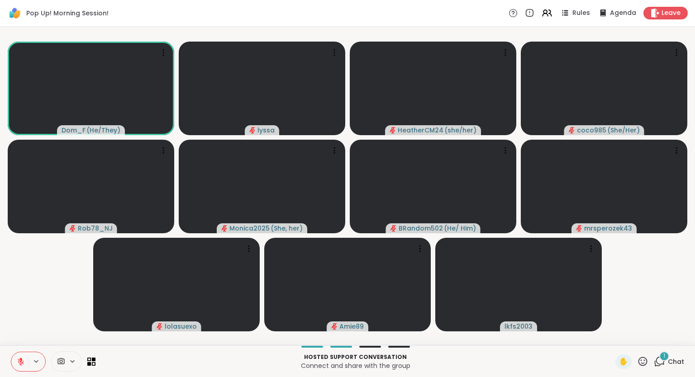
click at [24, 364] on icon at bounding box center [21, 362] width 8 height 8
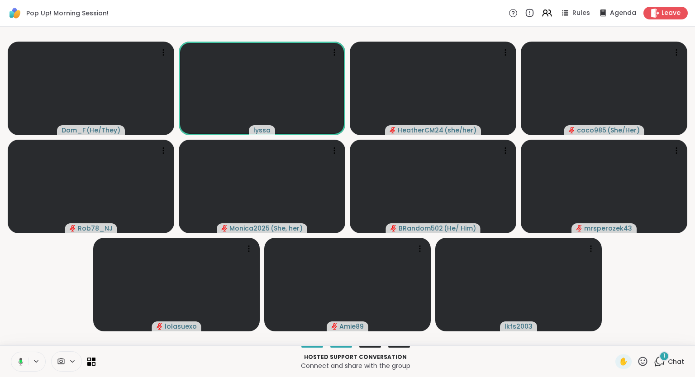
click at [21, 359] on icon at bounding box center [21, 362] width 5 height 8
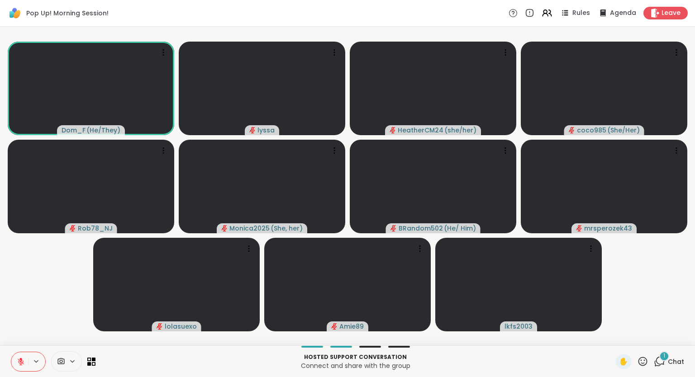
click at [0, 287] on div "Dom_F ( He/They ) lyssa HeatherCM24 ( she/her ) coco985 ( She/Her ) Rob78_NJ Mo…" at bounding box center [347, 186] width 695 height 319
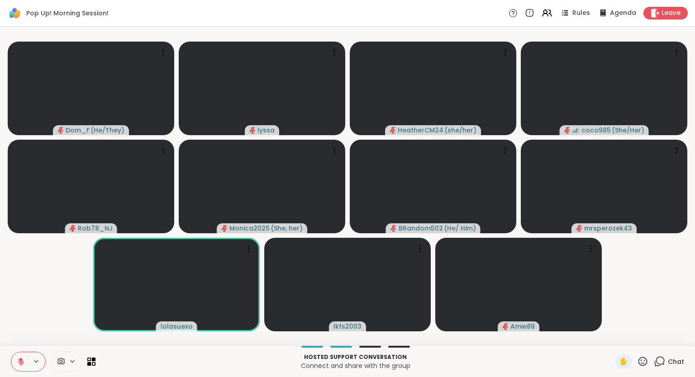
click at [644, 357] on icon at bounding box center [642, 361] width 11 height 11
click at [631, 336] on span "👍" at bounding box center [635, 337] width 9 height 11
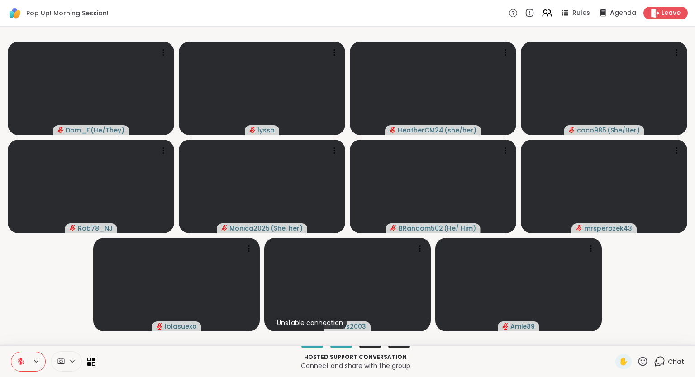
click at [14, 362] on button at bounding box center [19, 361] width 17 height 19
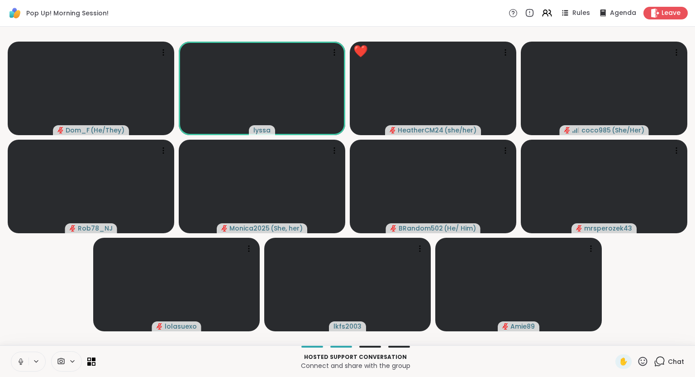
click at [19, 359] on icon at bounding box center [21, 362] width 8 height 8
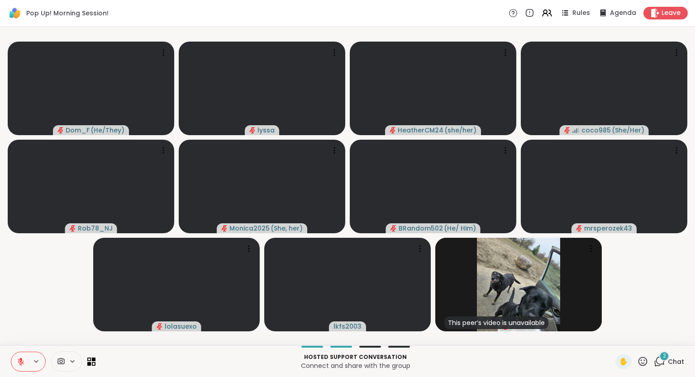
click at [19, 359] on icon at bounding box center [21, 362] width 8 height 8
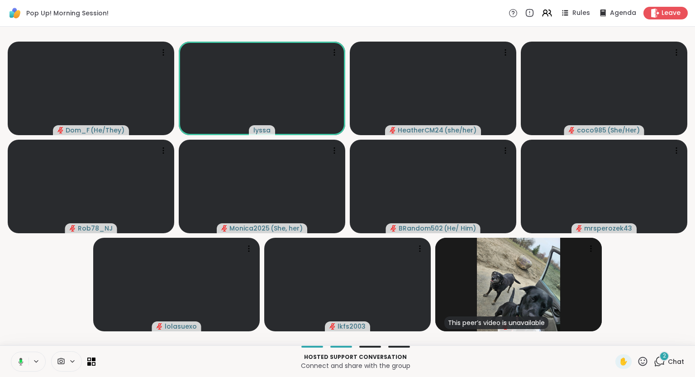
click at [19, 359] on icon at bounding box center [19, 362] width 8 height 8
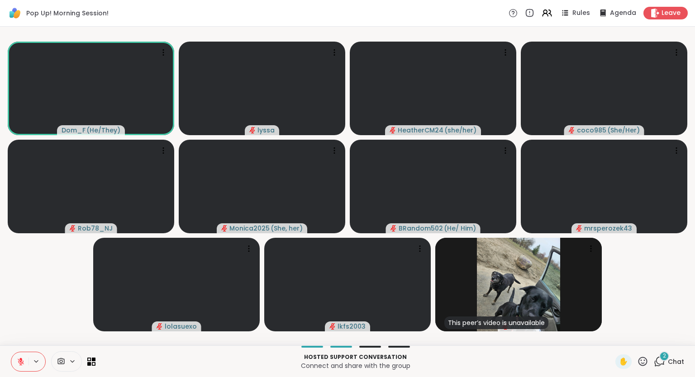
click at [647, 360] on icon at bounding box center [642, 361] width 9 height 9
click at [613, 337] on span "❤️" at bounding box center [615, 337] width 9 height 11
click at [642, 368] on div "✋" at bounding box center [631, 362] width 33 height 14
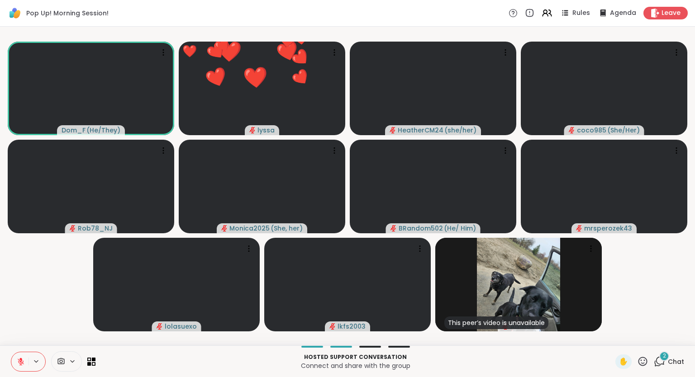
click at [641, 365] on icon at bounding box center [642, 361] width 11 height 11
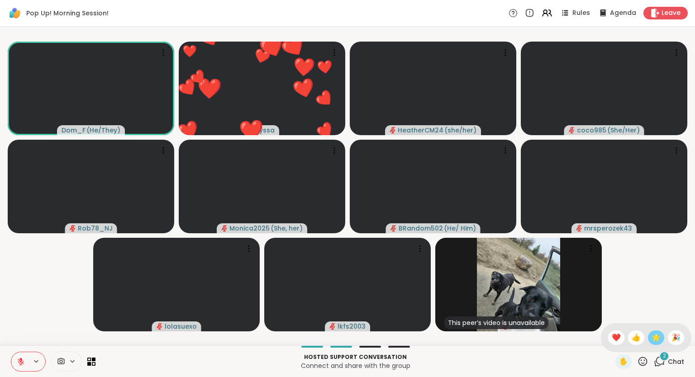
click at [655, 342] on span "🌟" at bounding box center [655, 337] width 9 height 11
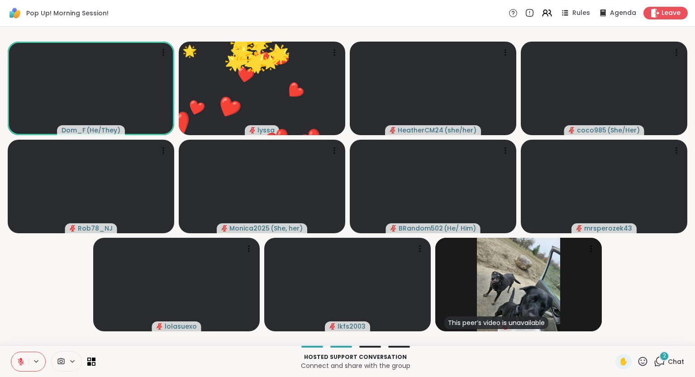
click at [31, 365] on button at bounding box center [36, 362] width 17 height 8
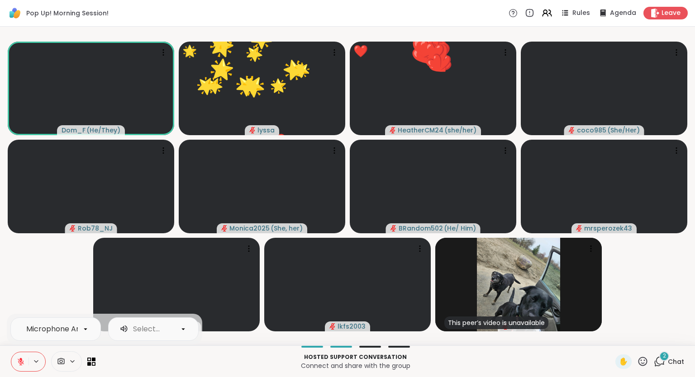
click at [26, 360] on button at bounding box center [19, 361] width 17 height 19
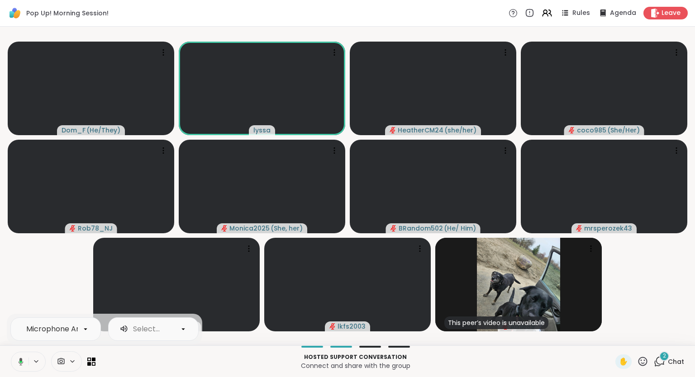
click at [30, 356] on div "Microphone Array (AMD Audio Device) Select..." at bounding box center [28, 362] width 35 height 20
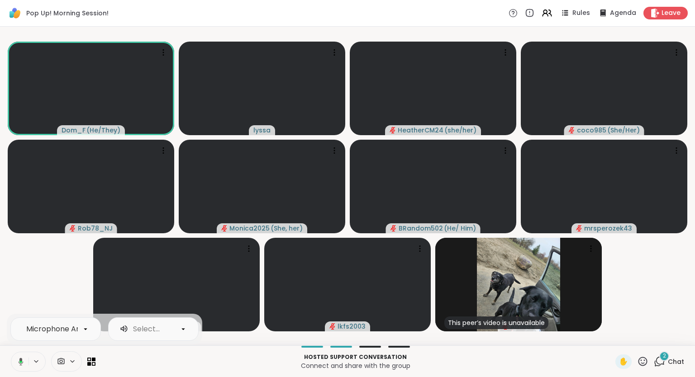
click at [26, 364] on button at bounding box center [19, 361] width 19 height 19
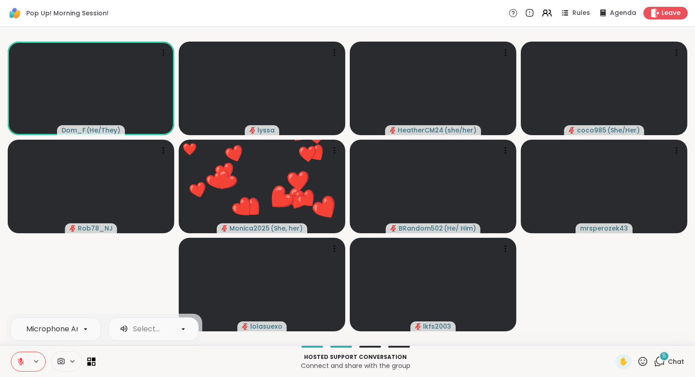
click at [666, 361] on div "5 Chat" at bounding box center [669, 362] width 30 height 14
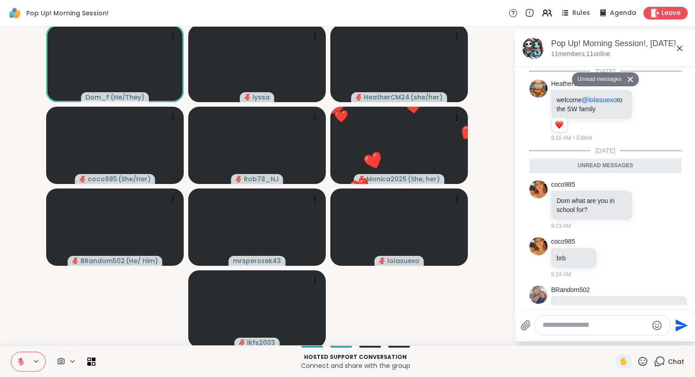
scroll to position [304, 0]
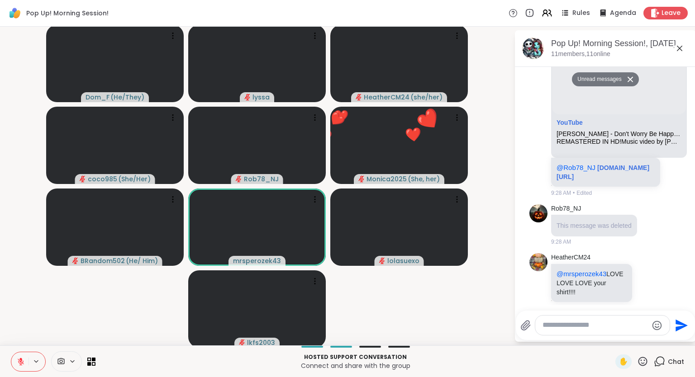
click at [626, 325] on textarea "Type your message" at bounding box center [594, 325] width 105 height 9
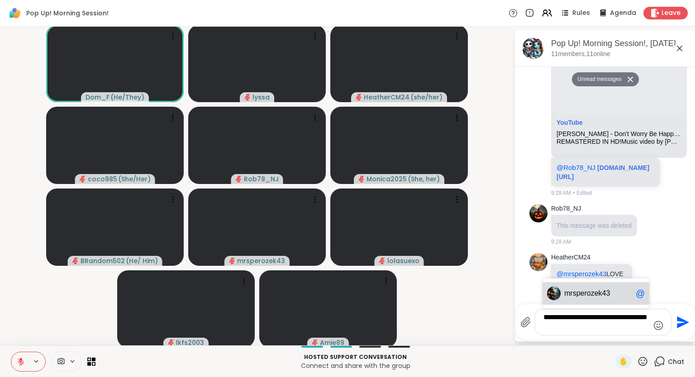
click at [606, 301] on div "mr sperozek43 @" at bounding box center [595, 293] width 107 height 23
type textarea "**********"
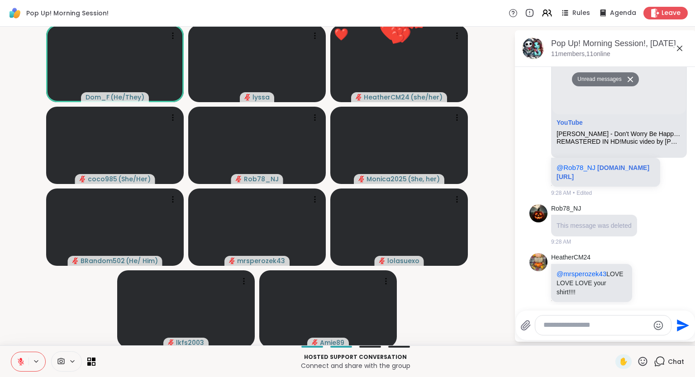
scroll to position [348, 0]
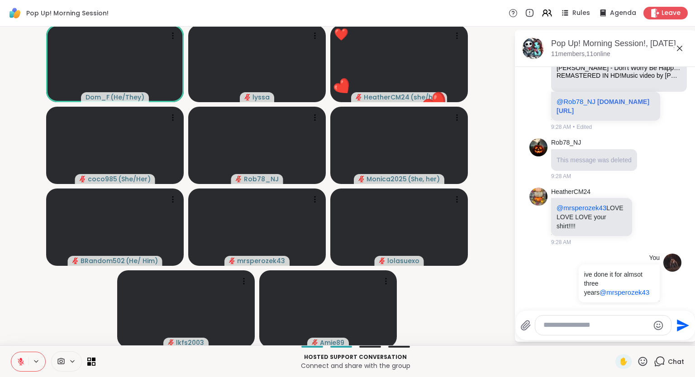
click at [679, 46] on icon at bounding box center [679, 48] width 11 height 11
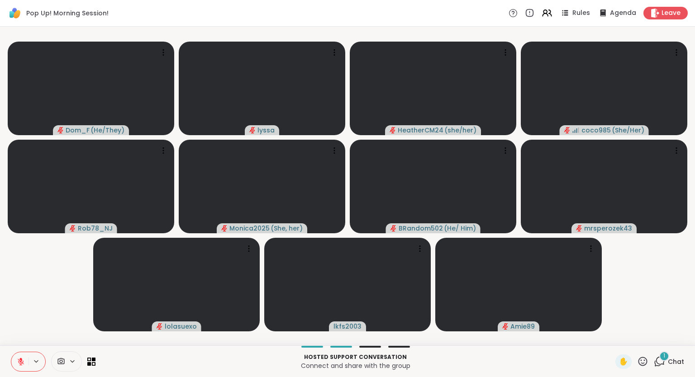
click at [25, 352] on button at bounding box center [19, 361] width 17 height 19
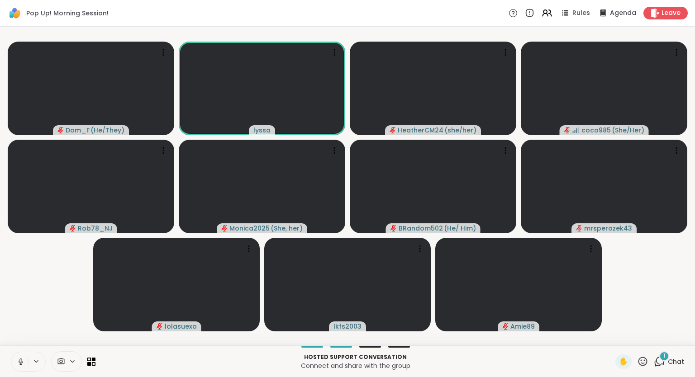
click at [22, 357] on button at bounding box center [19, 361] width 17 height 19
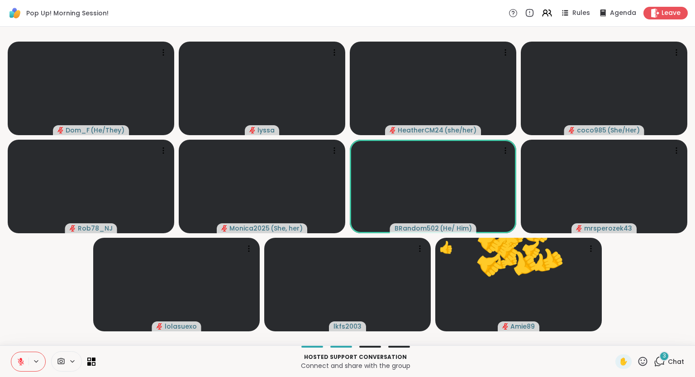
click at [16, 361] on button at bounding box center [19, 361] width 17 height 19
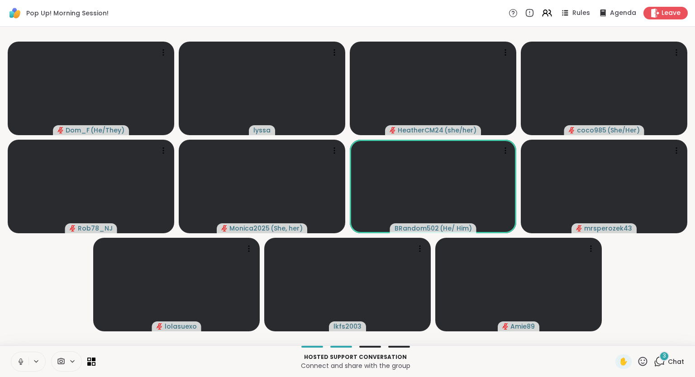
click at [17, 357] on button at bounding box center [19, 361] width 17 height 19
click at [12, 365] on button at bounding box center [19, 361] width 17 height 19
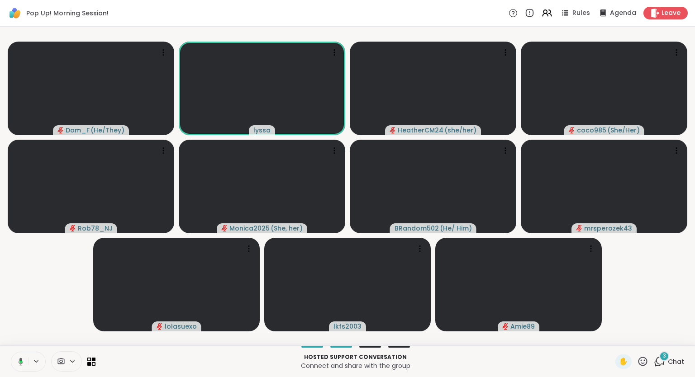
click at [13, 360] on button at bounding box center [19, 361] width 19 height 19
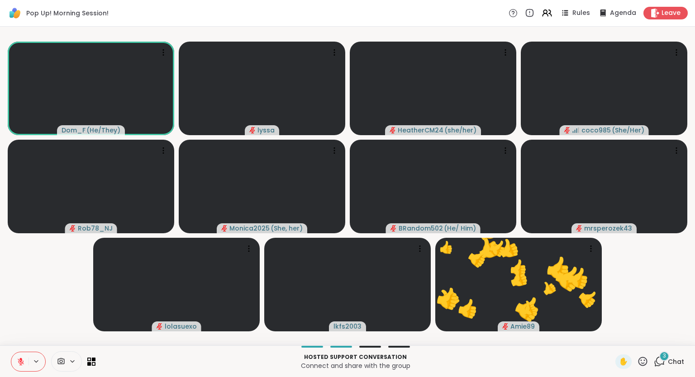
click at [639, 362] on icon at bounding box center [642, 361] width 9 height 9
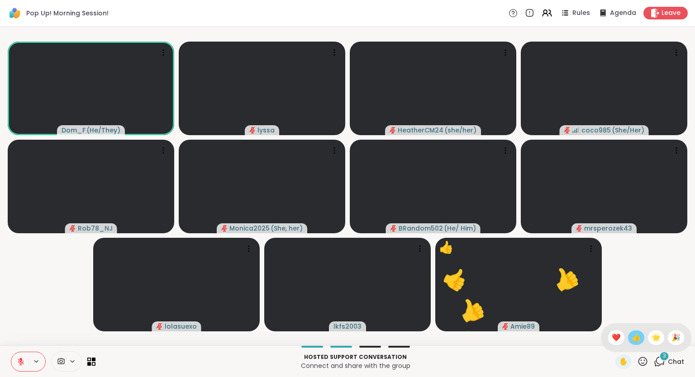
click at [637, 336] on span "👍" at bounding box center [635, 337] width 9 height 11
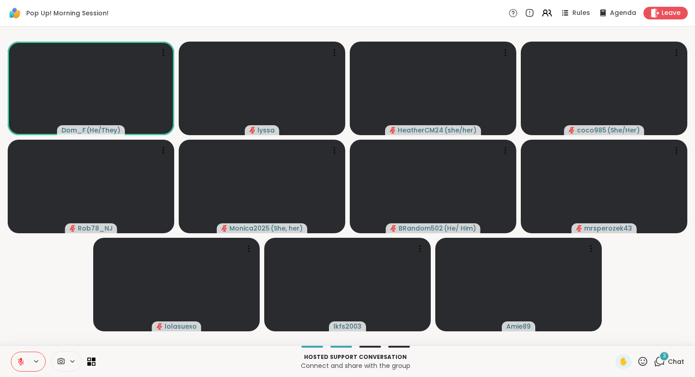
click at [635, 361] on div "✋" at bounding box center [631, 362] width 33 height 14
click at [641, 364] on icon at bounding box center [642, 361] width 11 height 11
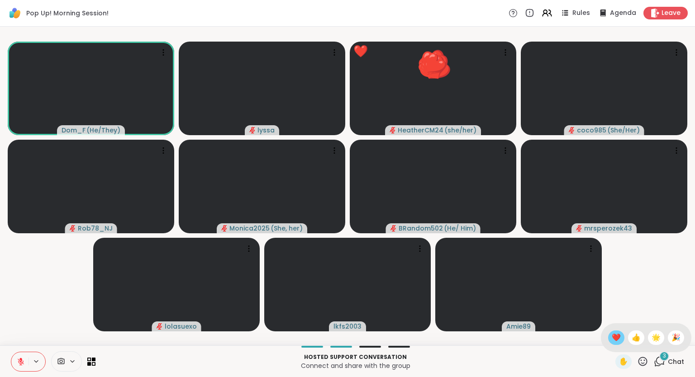
click at [611, 340] on span "❤️" at bounding box center [615, 337] width 9 height 11
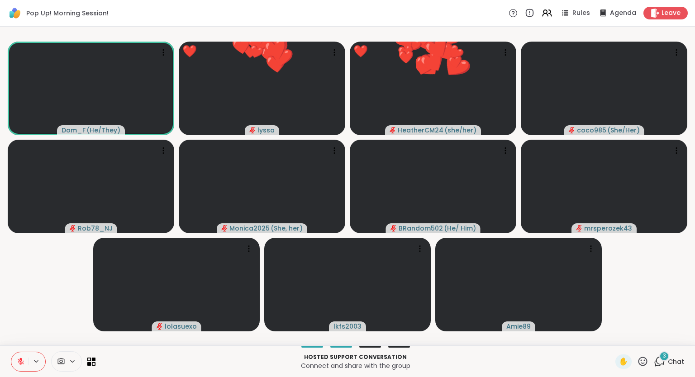
click at [639, 363] on icon at bounding box center [642, 361] width 11 height 11
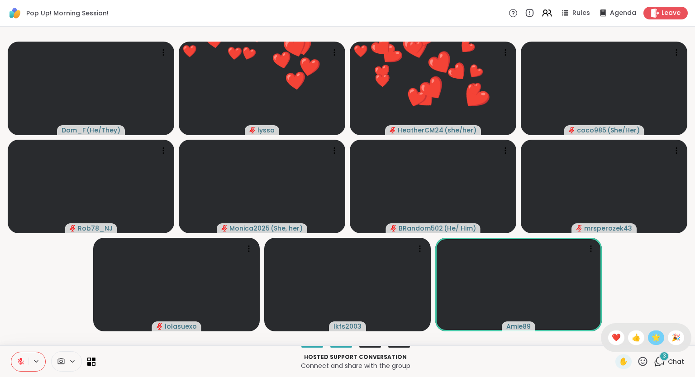
click at [654, 338] on span "🌟" at bounding box center [655, 337] width 9 height 11
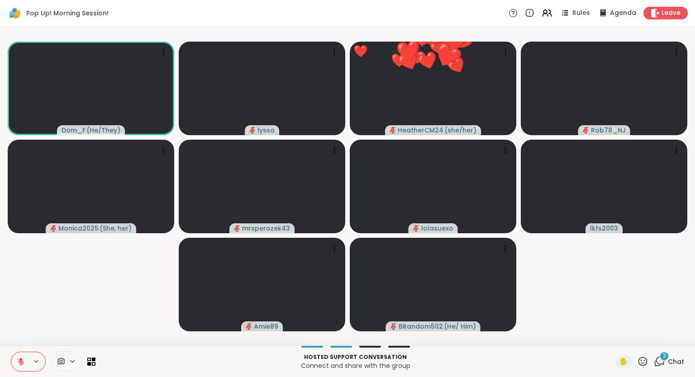
click at [647, 358] on icon at bounding box center [642, 361] width 11 height 11
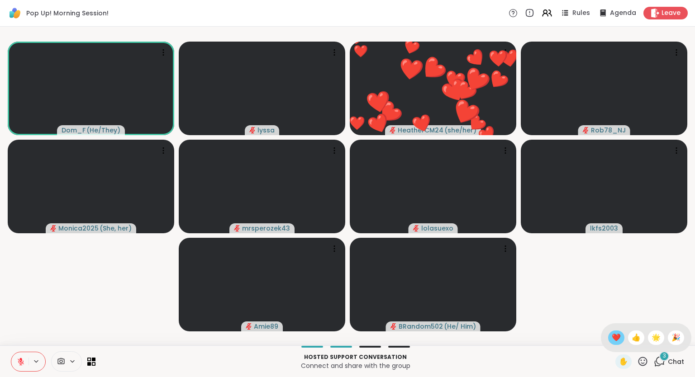
click at [614, 337] on span "❤️" at bounding box center [615, 337] width 9 height 11
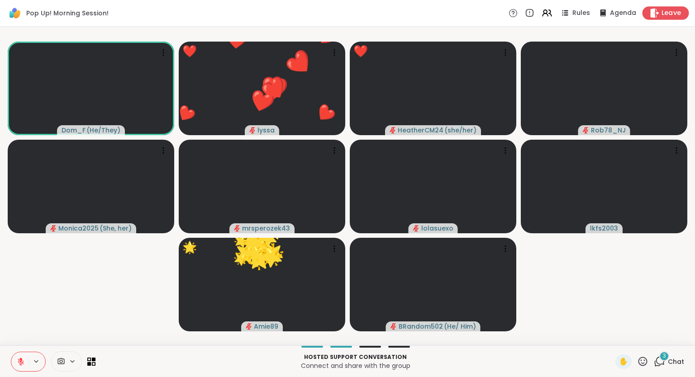
click at [665, 15] on span "Leave" at bounding box center [671, 13] width 20 height 9
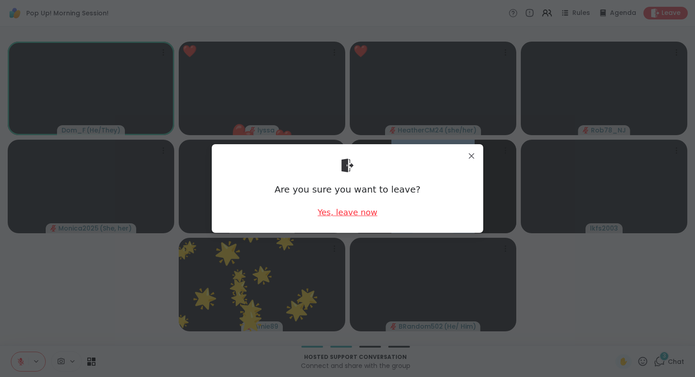
click at [353, 211] on div "Yes, leave now" at bounding box center [347, 212] width 60 height 11
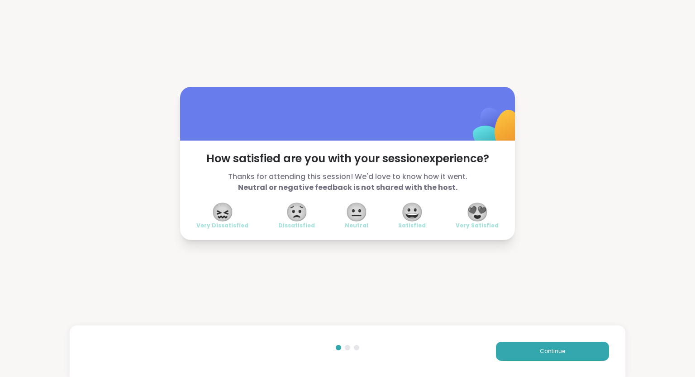
click at [484, 214] on span "😍" at bounding box center [477, 212] width 23 height 16
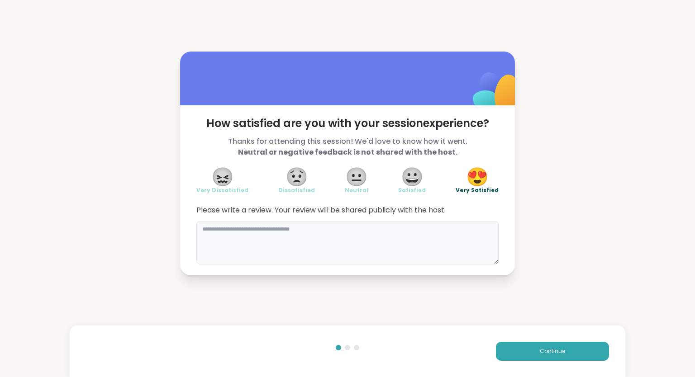
click at [403, 255] on textarea at bounding box center [347, 242] width 302 height 43
type textarea "**********"
click at [534, 362] on div "Continue" at bounding box center [348, 352] width 556 height 52
click at [531, 357] on button "Continue" at bounding box center [552, 351] width 113 height 19
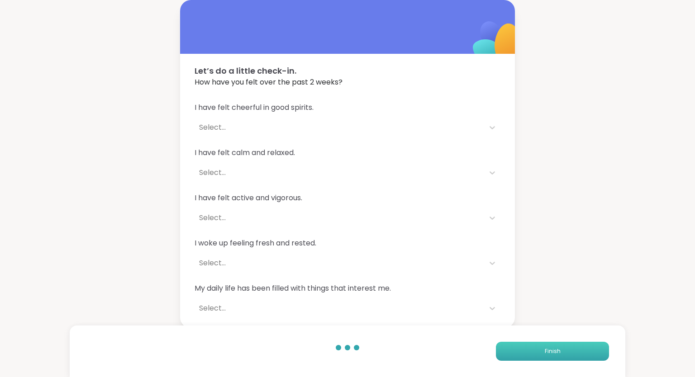
click at [531, 357] on button "Finish" at bounding box center [552, 351] width 113 height 19
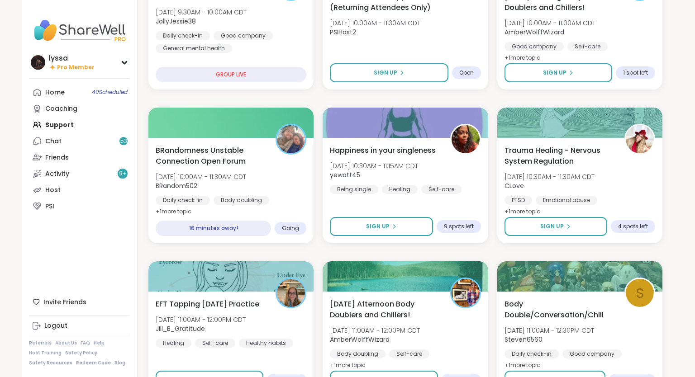
scroll to position [331, 0]
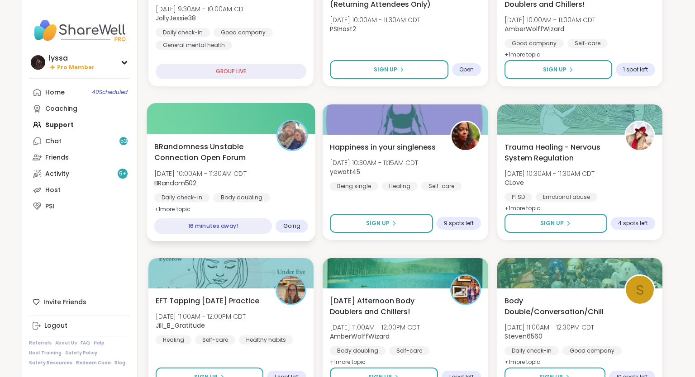
click at [211, 187] on div "BRandomness Unstable Connection Open Forum [DATE] 10:00AM - 11:30AM CDT BRandom…" at bounding box center [231, 178] width 154 height 74
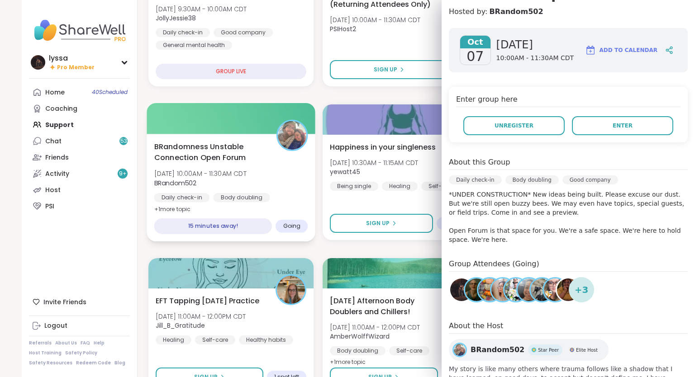
scroll to position [104, 0]
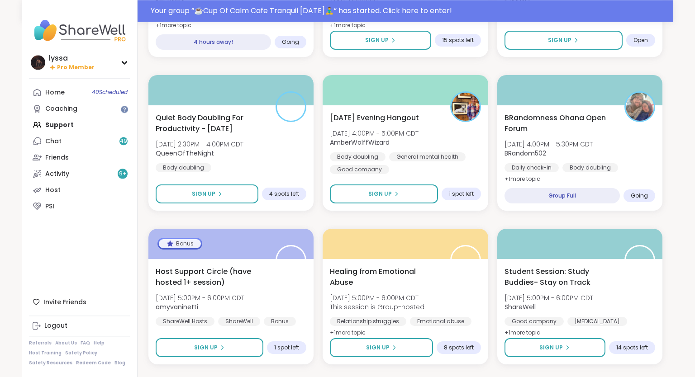
scroll to position [1636, 0]
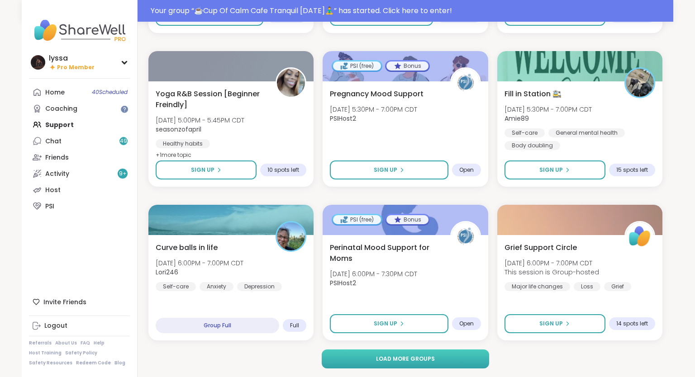
click at [349, 357] on button "Load more groups" at bounding box center [406, 359] width 168 height 19
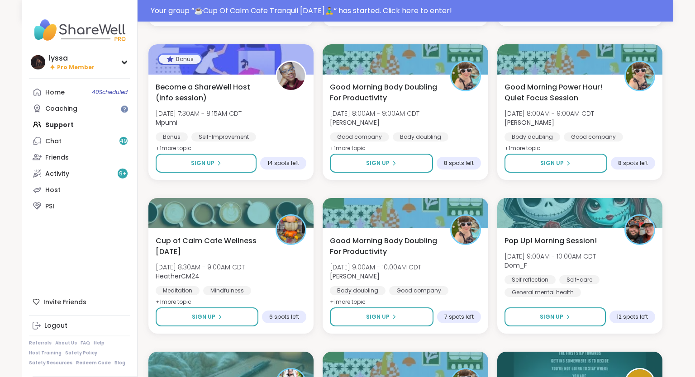
scroll to position [2874, 0]
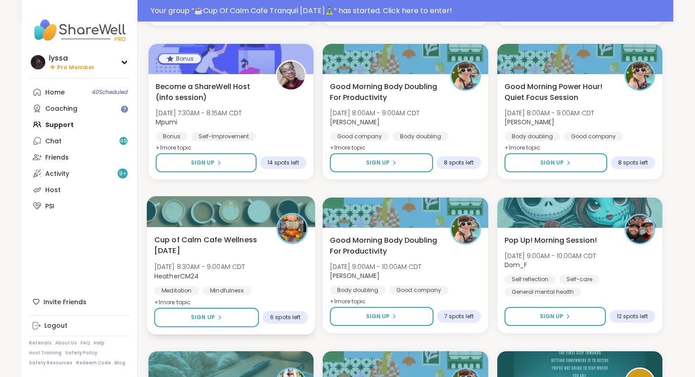
click at [276, 264] on div "Cup of Calm Cafe Wellness Wednesday Wed, Oct 08 | 8:30AM - 9:00AM CDT HeatherCM…" at bounding box center [231, 271] width 154 height 74
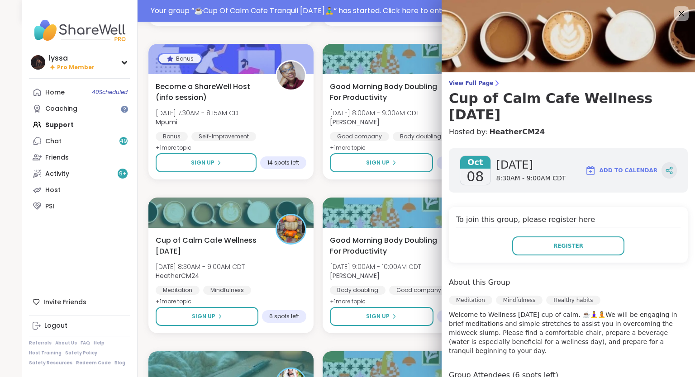
click at [669, 169] on icon at bounding box center [669, 170] width 8 height 8
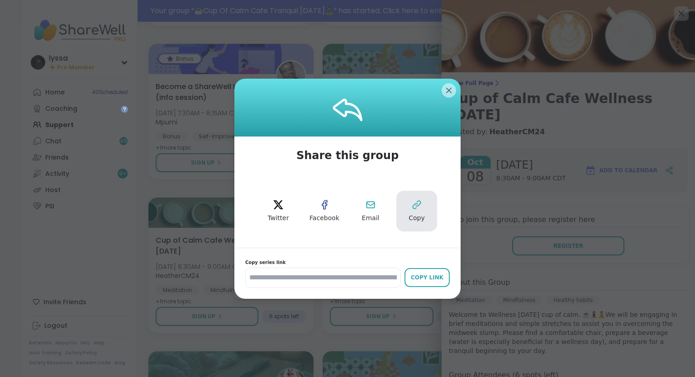
click at [403, 199] on button "Copy" at bounding box center [416, 211] width 41 height 41
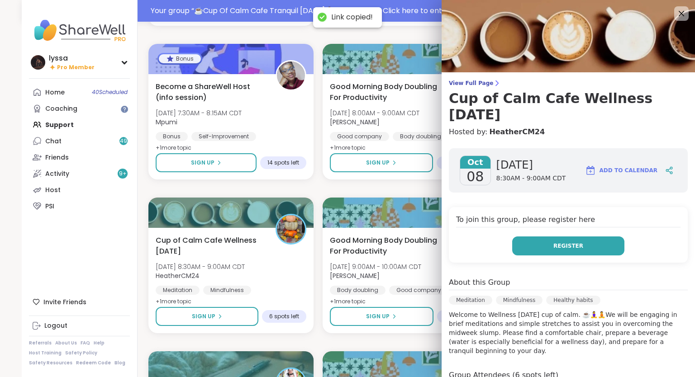
click at [525, 242] on button "Register" at bounding box center [568, 246] width 112 height 19
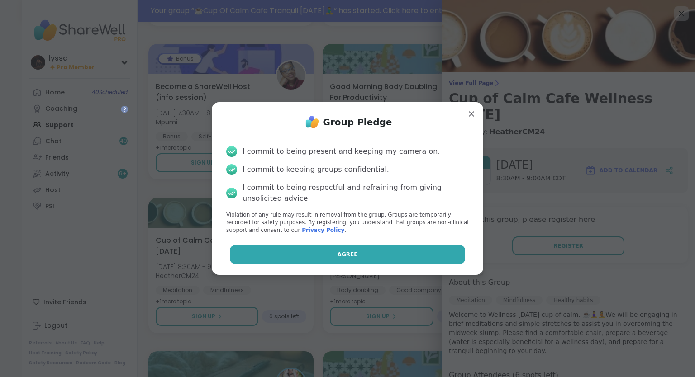
click at [403, 249] on button "Agree" at bounding box center [348, 254] width 236 height 19
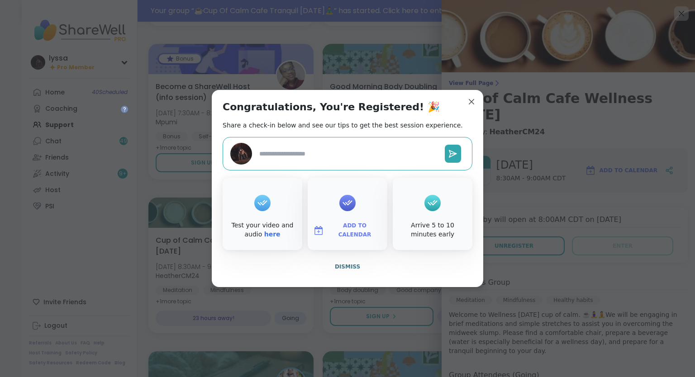
type textarea "*"
